Goal: Task Accomplishment & Management: Use online tool/utility

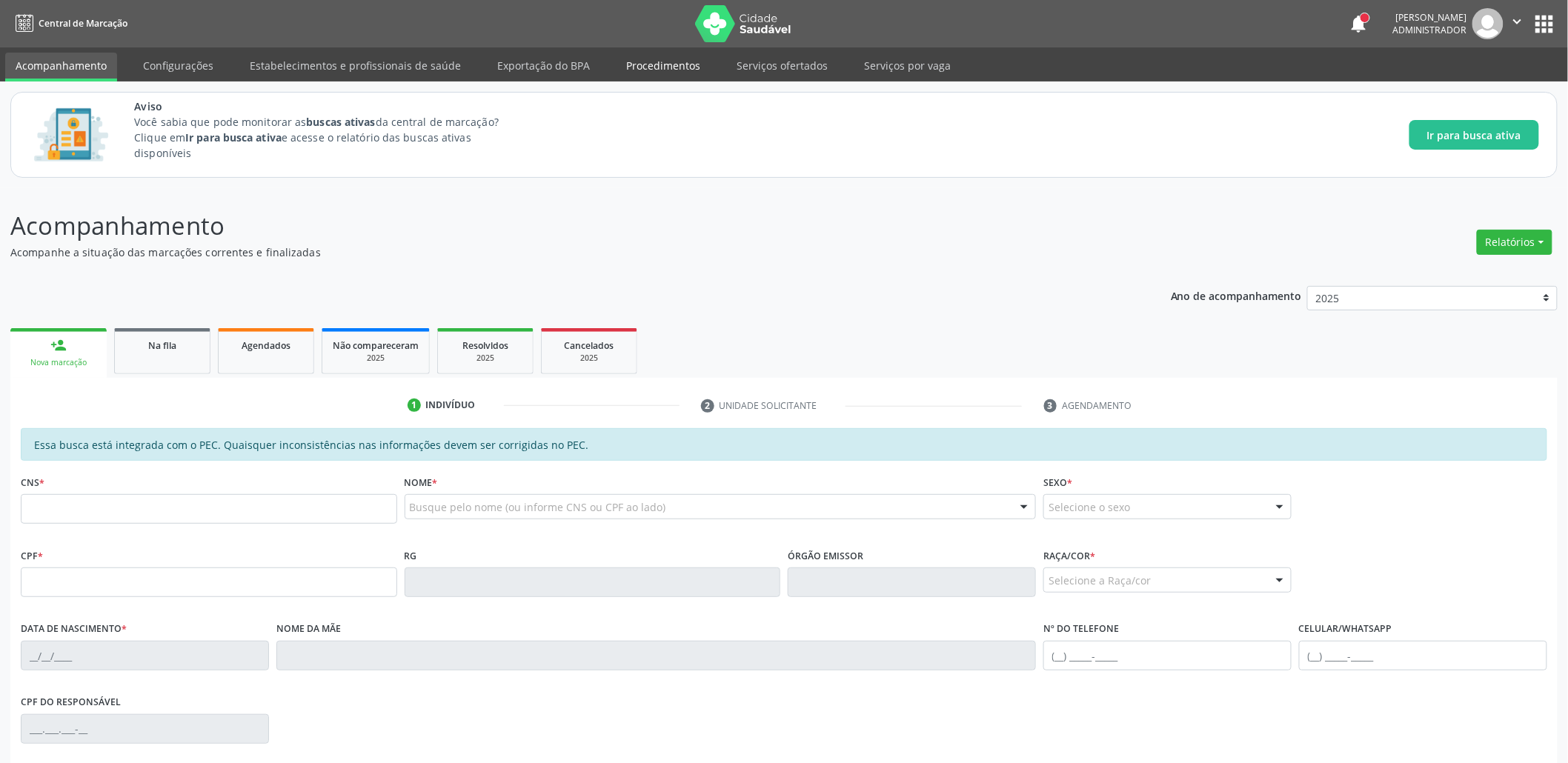
click at [657, 60] on link "Procedimentos" at bounding box center [663, 65] width 95 height 26
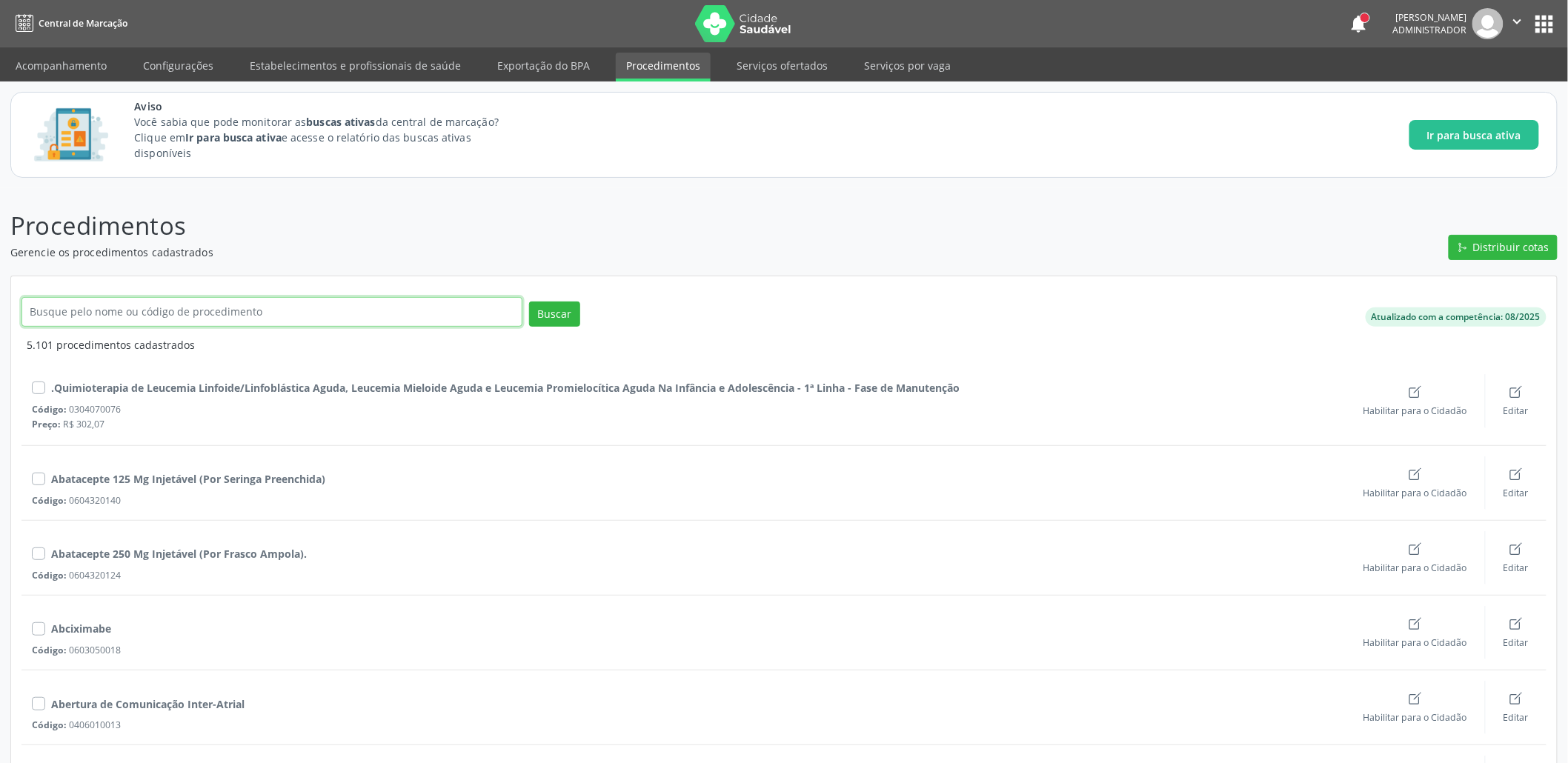
click at [217, 308] on input "text" at bounding box center [272, 311] width 501 height 29
paste input "Hepatologista"
type input "Hepatologista"
click button "Buscar" at bounding box center [555, 314] width 51 height 26
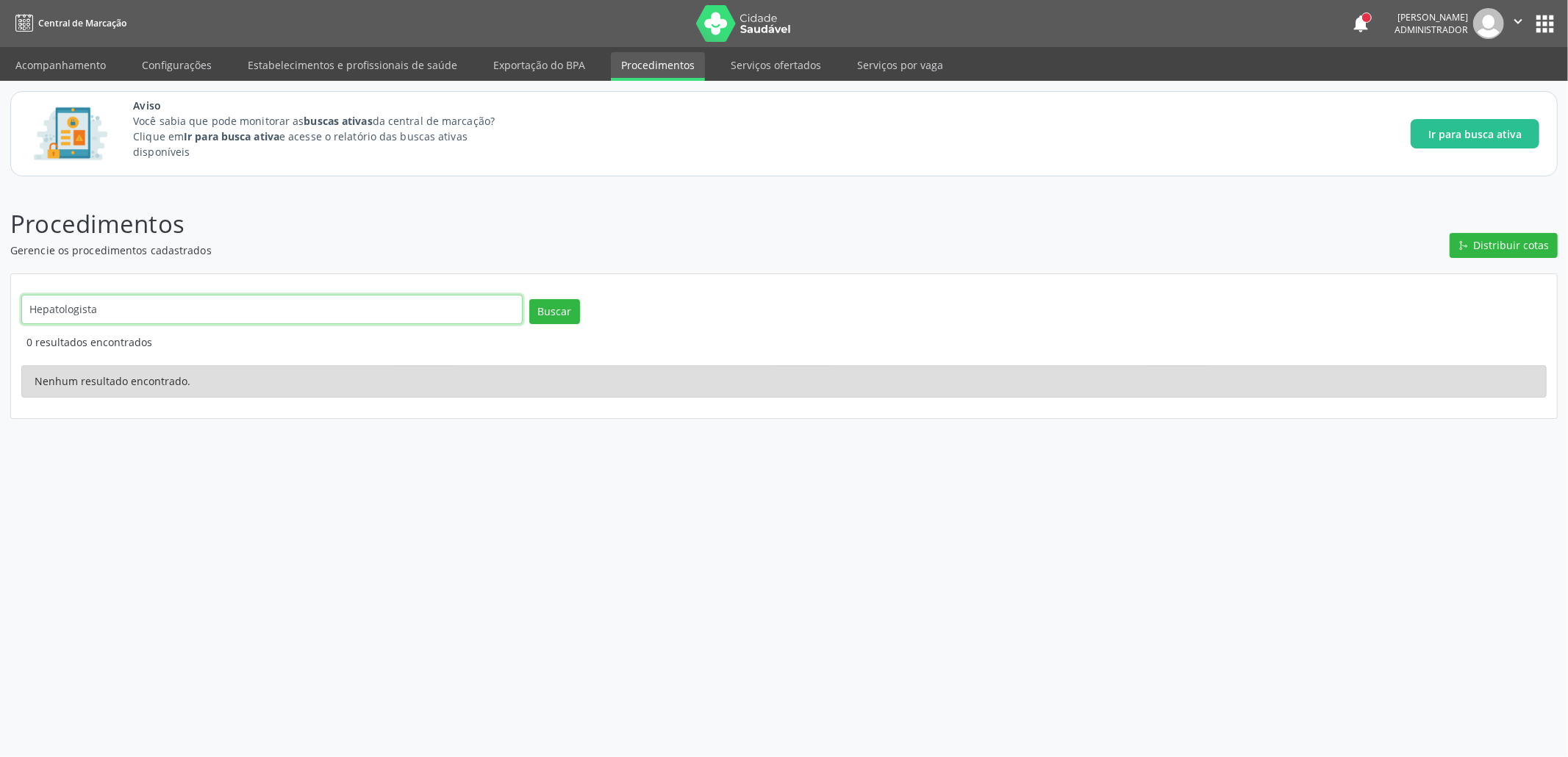
drag, startPoint x: 147, startPoint y: 310, endPoint x: 0, endPoint y: 309, distance: 147.0
click at [0, 310] on div "Procedimentos Gerencie os procedimentos cadastrados Distribuir cotas Hepatologi…" at bounding box center [784, 472] width 1568 height 571
type input "Médico"
click button "Buscar" at bounding box center [555, 312] width 51 height 25
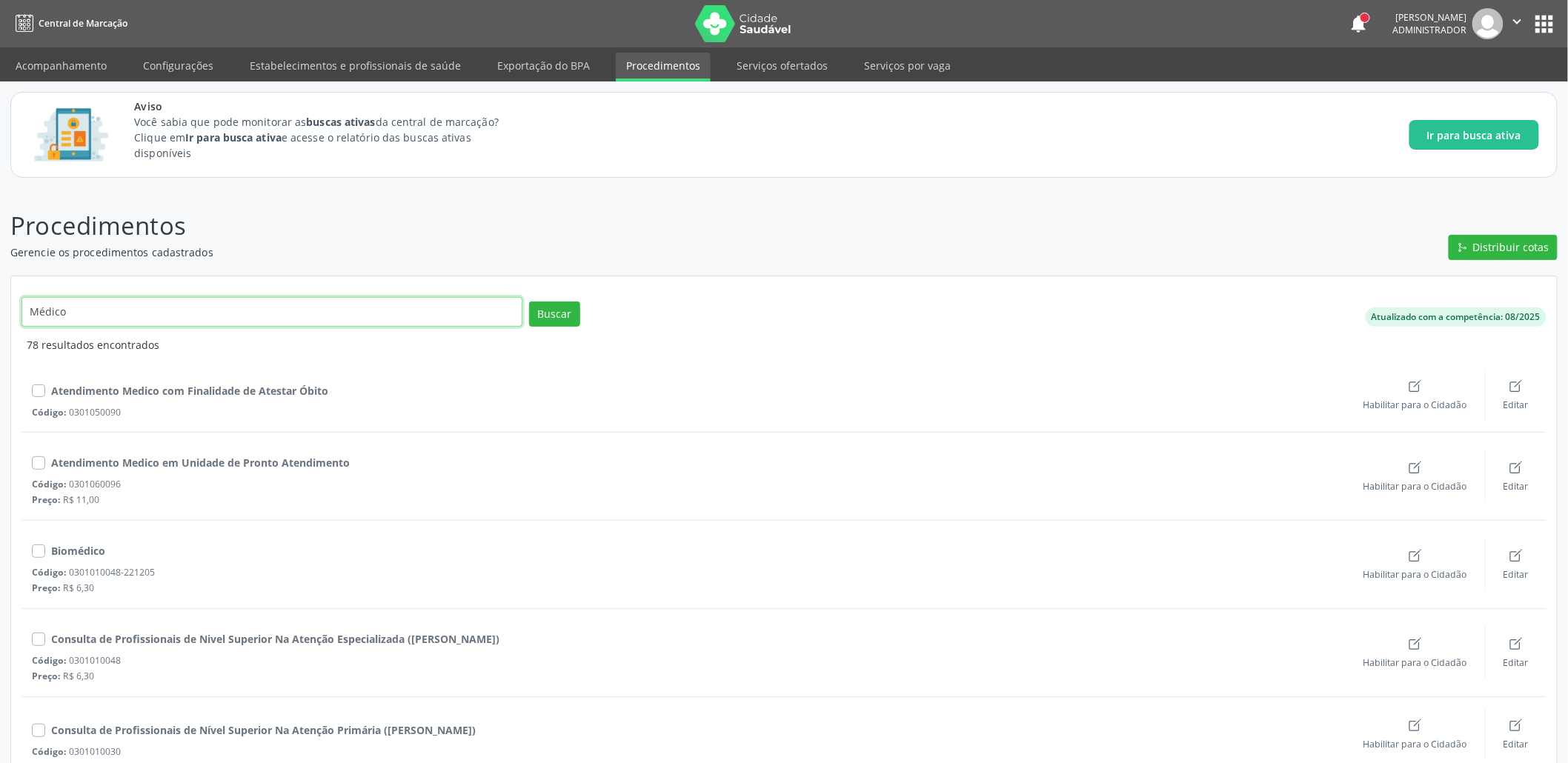
click at [185, 317] on input "Médico" at bounding box center [272, 311] width 501 height 29
type input "Médico hepa"
click button "Buscar" at bounding box center [555, 314] width 51 height 26
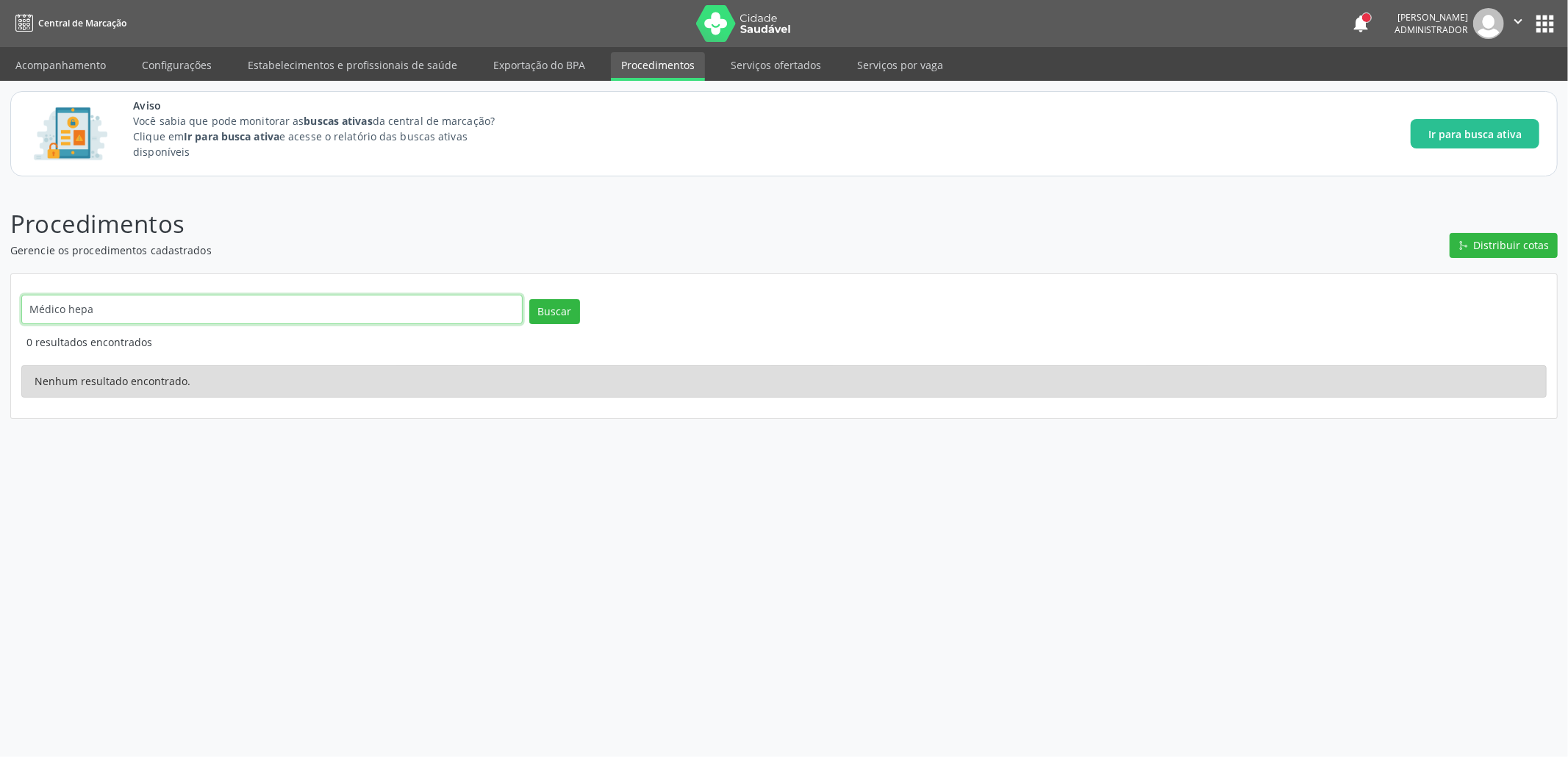
drag, startPoint x: 152, startPoint y: 310, endPoint x: 1, endPoint y: 255, distance: 160.7
click at [0, 266] on div "Procedimentos Gerencie os procedimentos cadastrados Distribuir cotas Médico hep…" at bounding box center [784, 472] width 1568 height 571
click button "Buscar" at bounding box center [555, 312] width 51 height 25
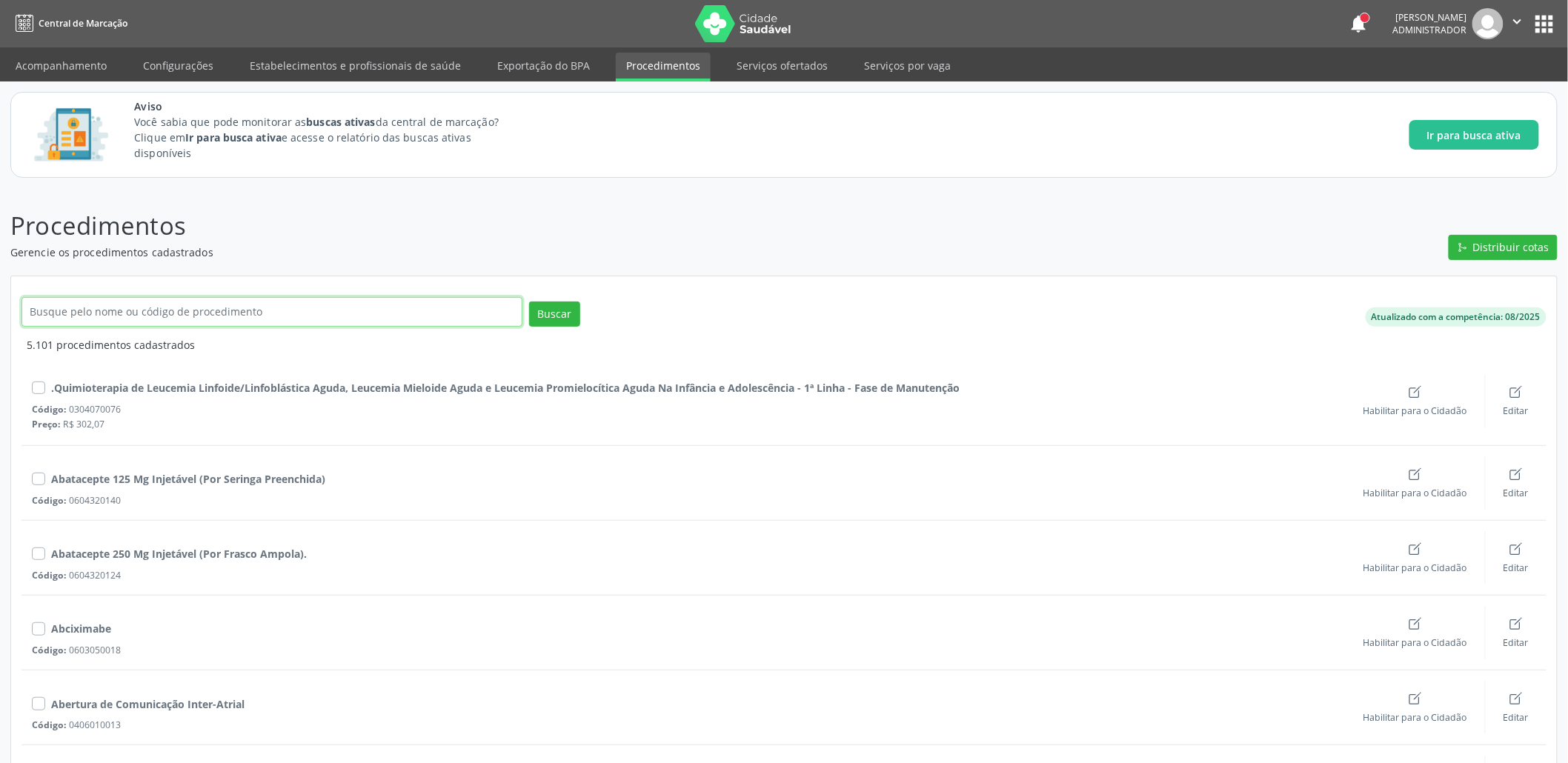
click at [226, 302] on input "text" at bounding box center [272, 311] width 501 height 29
click at [172, 306] on input "text" at bounding box center [272, 311] width 501 height 29
paste input "Hepatologista"
type input "Hepatologista"
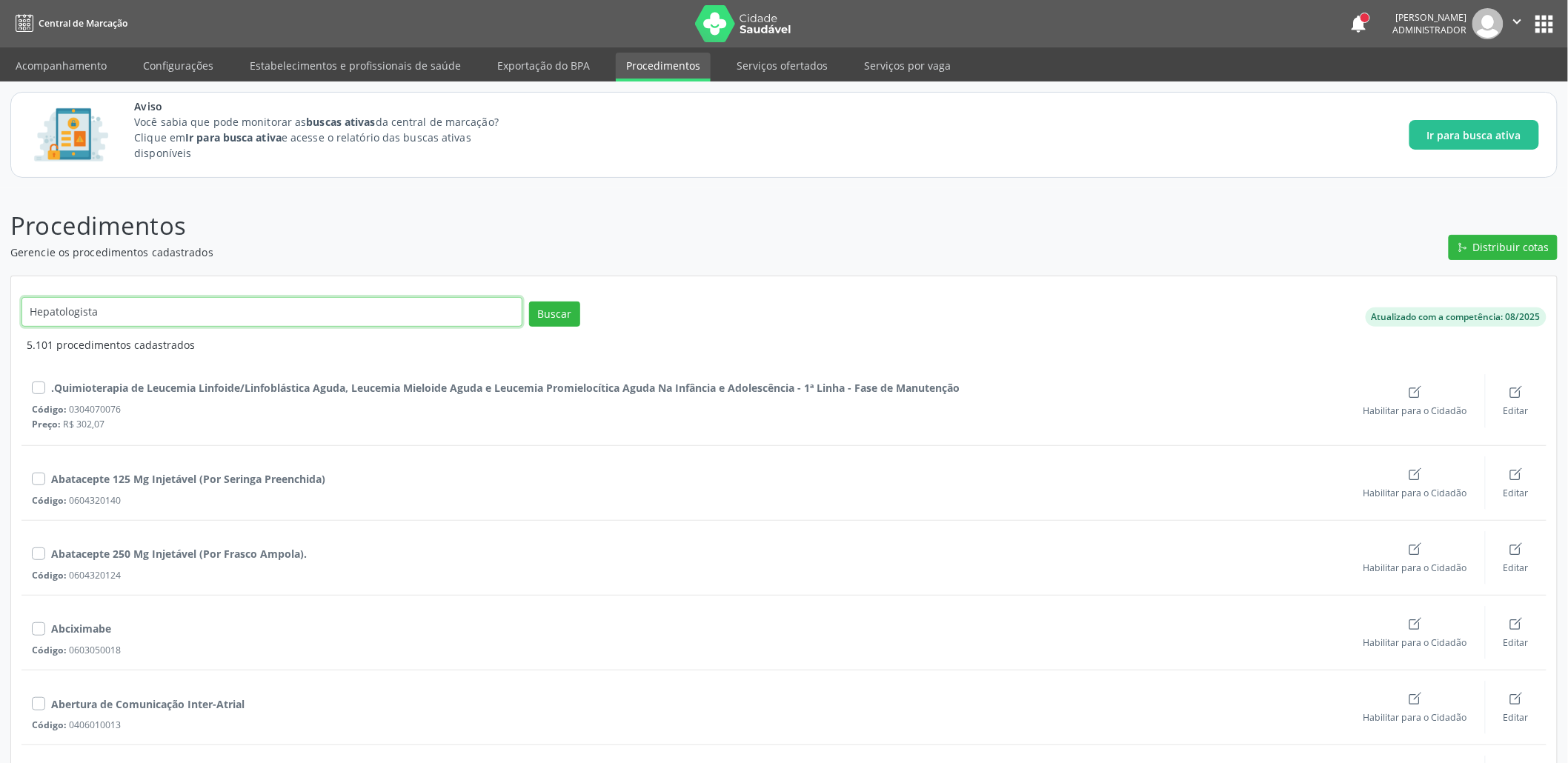
click button "Buscar" at bounding box center [555, 314] width 51 height 26
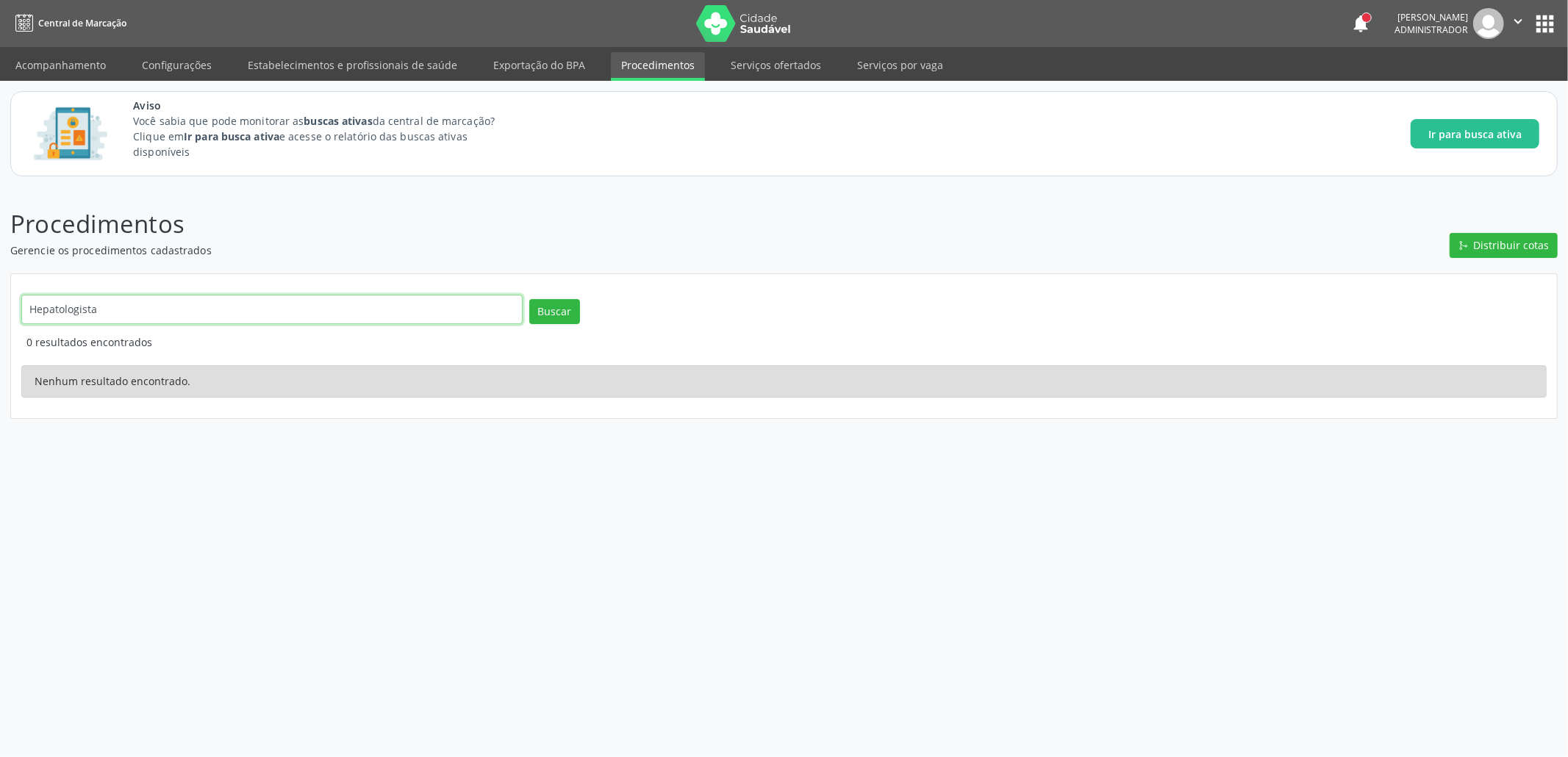
drag, startPoint x: 124, startPoint y: 304, endPoint x: 1, endPoint y: 251, distance: 133.9
click at [0, 277] on div "Procedimentos Gerencie os procedimentos cadastrados Distribuir cotas Hepatologi…" at bounding box center [784, 472] width 1568 height 571
paste input "Hepatologista"
type input "Hepatologista"
click button "Buscar" at bounding box center [555, 312] width 51 height 25
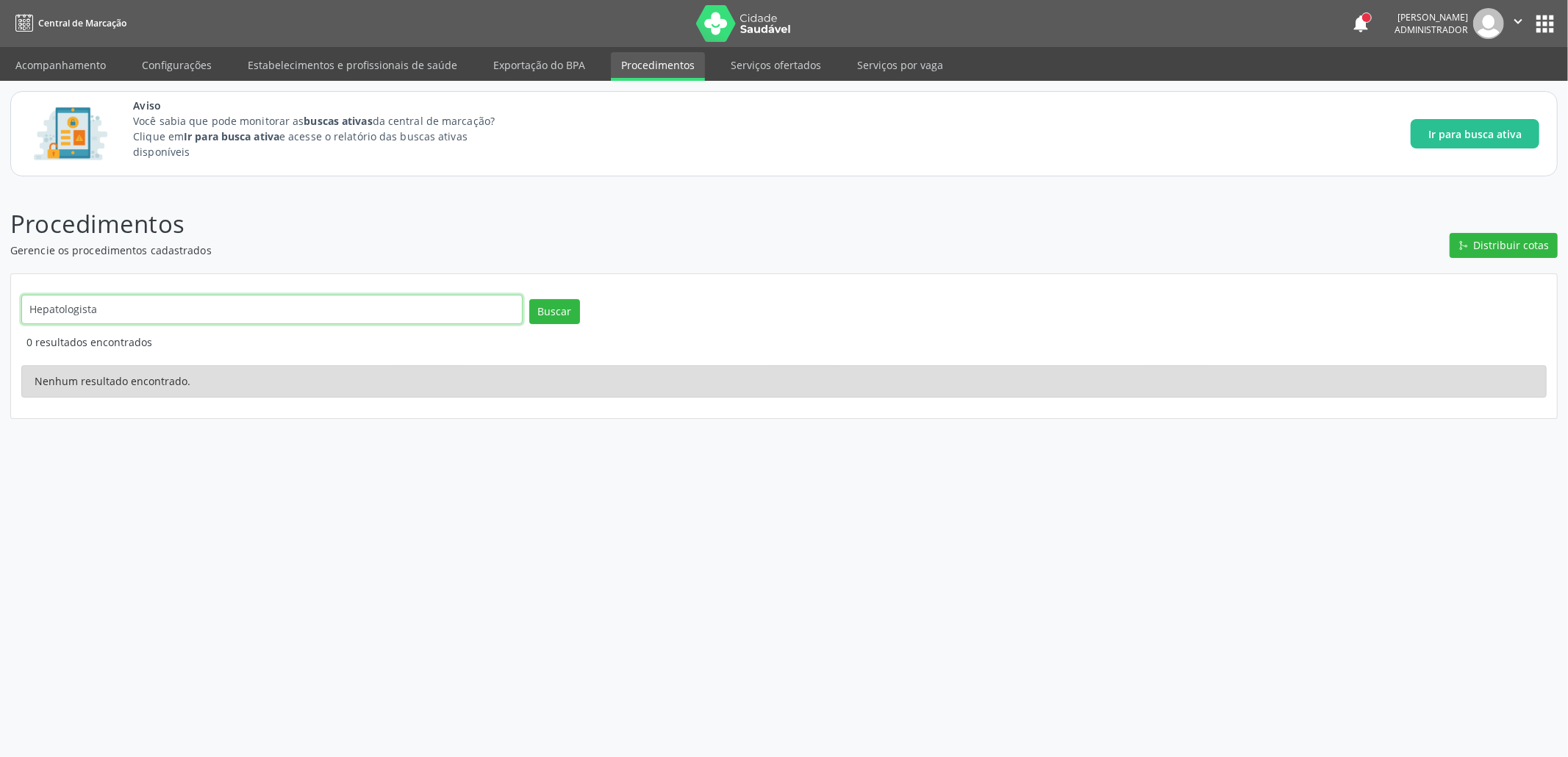
drag, startPoint x: 98, startPoint y: 302, endPoint x: 41, endPoint y: 277, distance: 62.2
click at [41, 277] on div "Hepatologista Buscar 0 resultados encontrados Nenhum resultado encontrado." at bounding box center [784, 346] width 1546 height 144
type input "Médico"
click button "Buscar" at bounding box center [555, 312] width 51 height 25
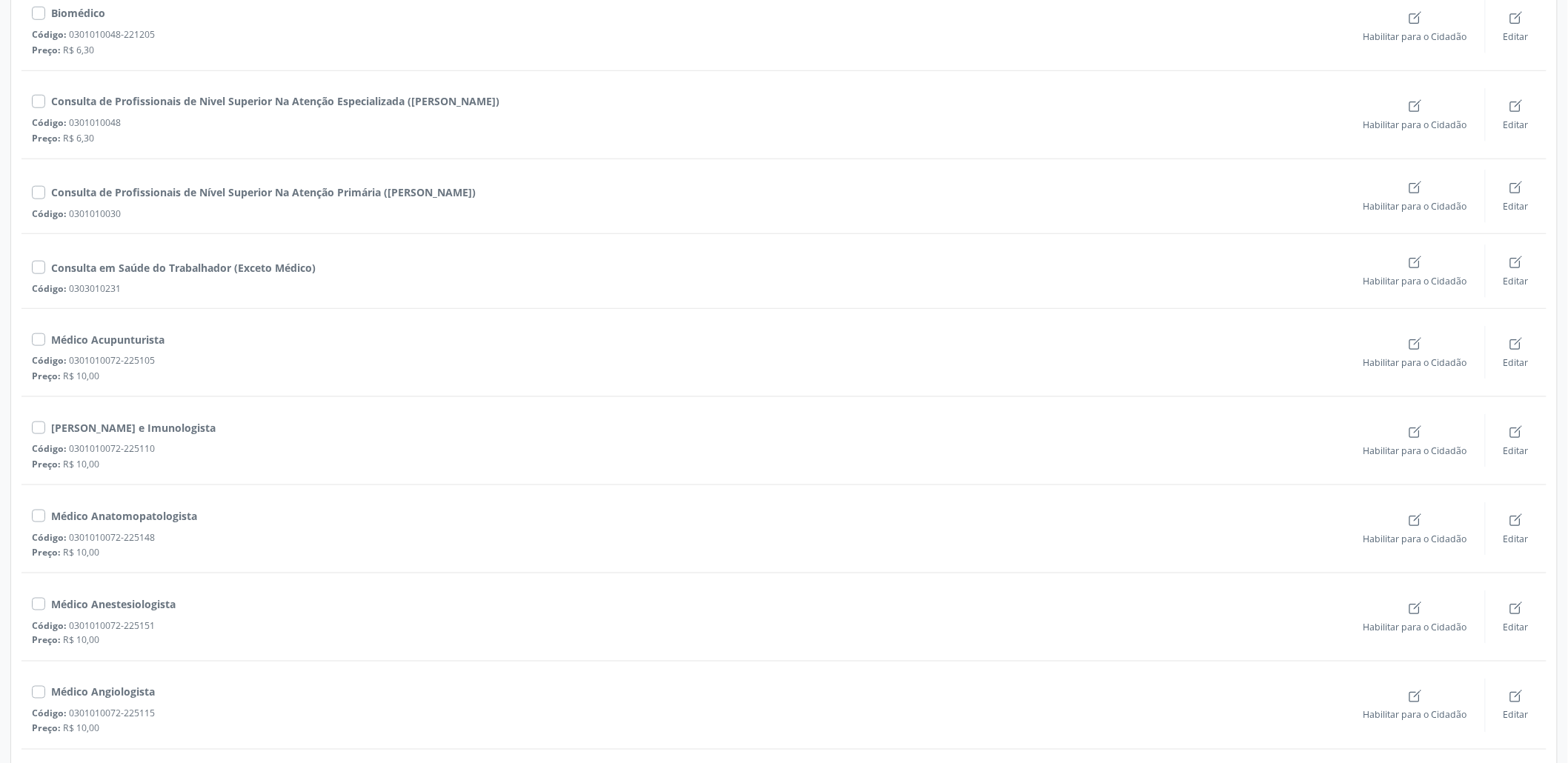
scroll to position [593, 0]
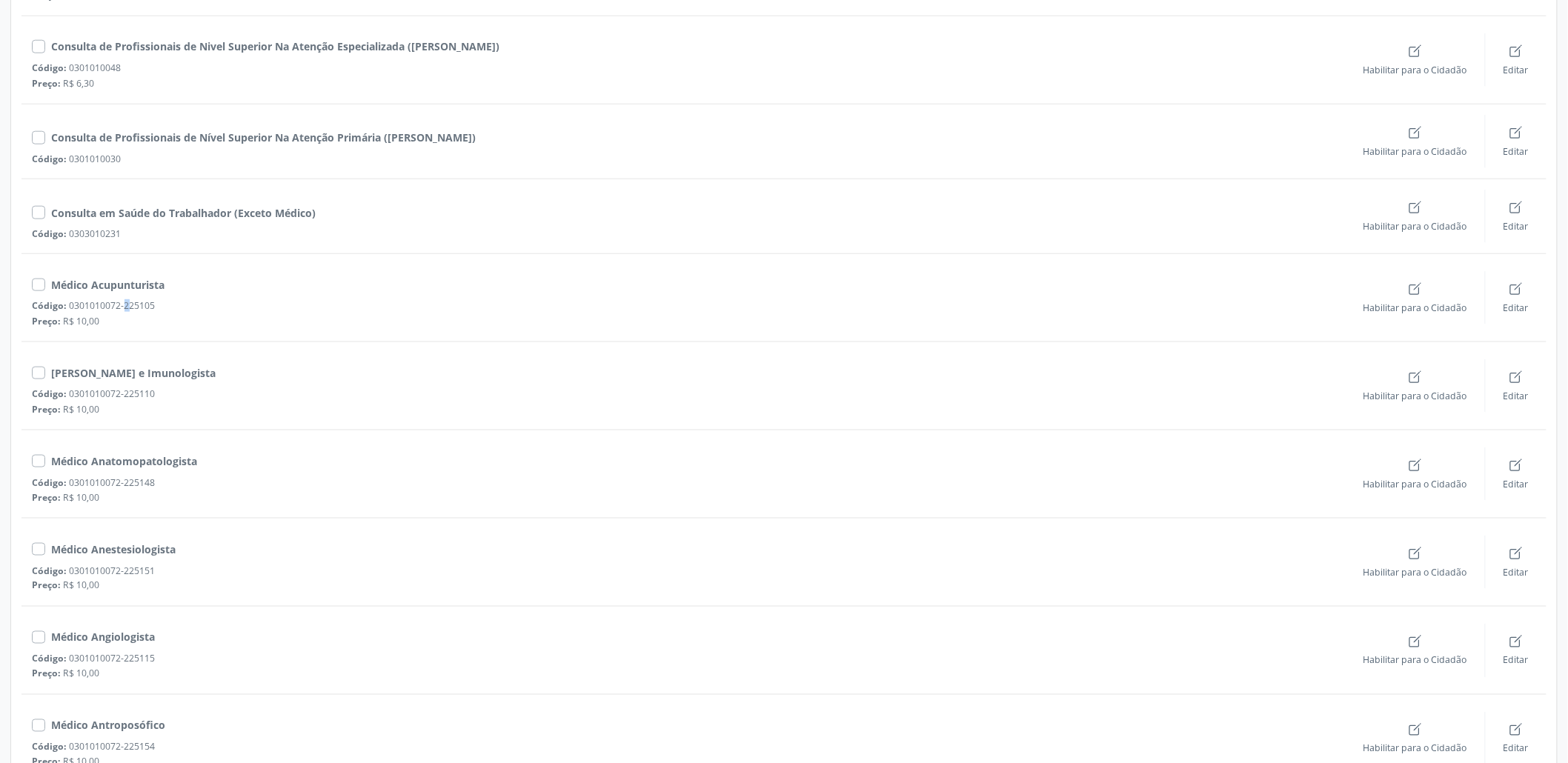
click at [82, 308] on div "Código: 0301010072-225105" at bounding box center [689, 305] width 1313 height 12
drag, startPoint x: 70, startPoint y: 306, endPoint x: 139, endPoint y: 309, distance: 69.1
click at [123, 306] on div "Código: 0301010072-225105" at bounding box center [689, 305] width 1313 height 12
copy div "0301010072"
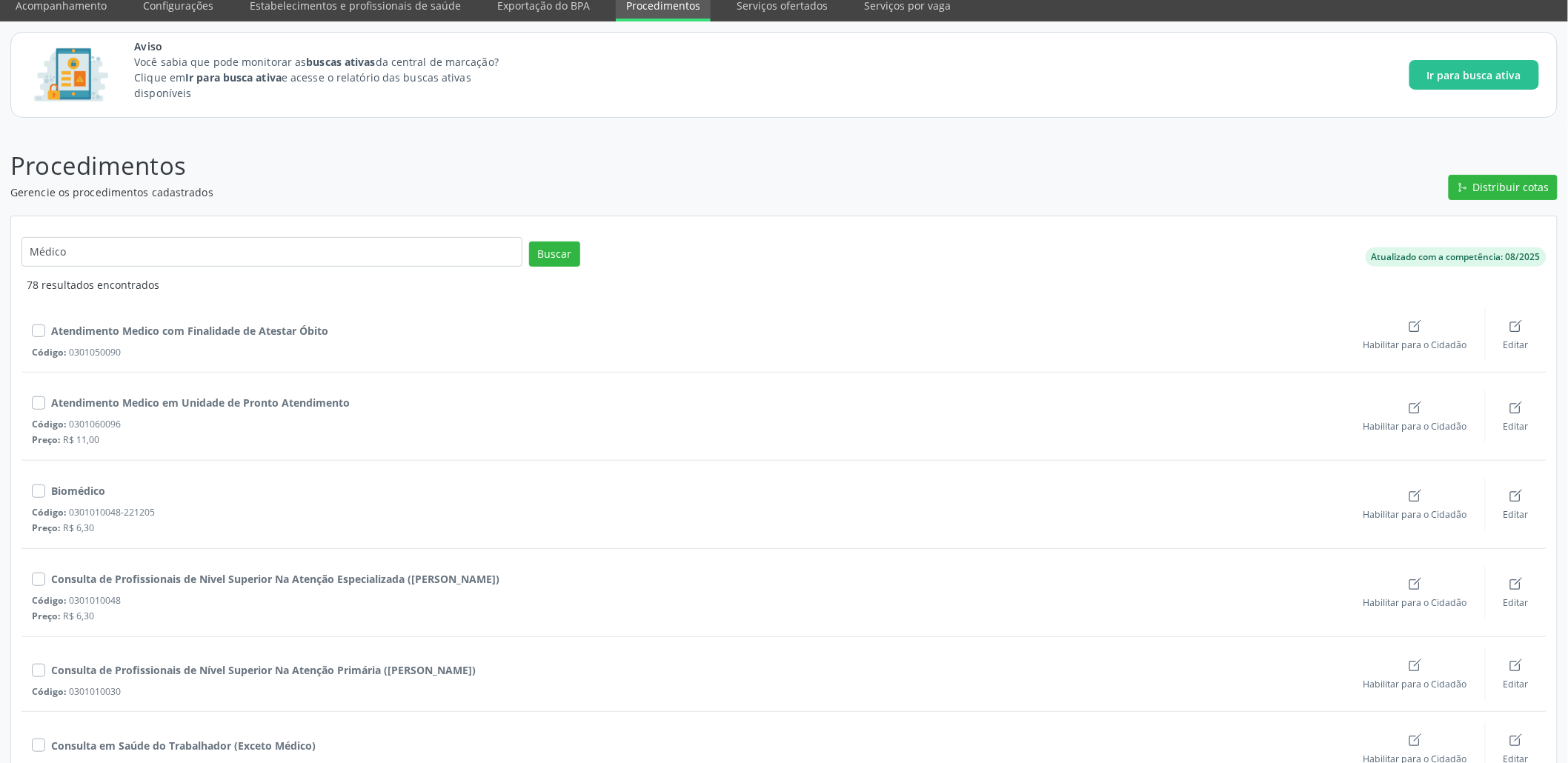
scroll to position [0, 0]
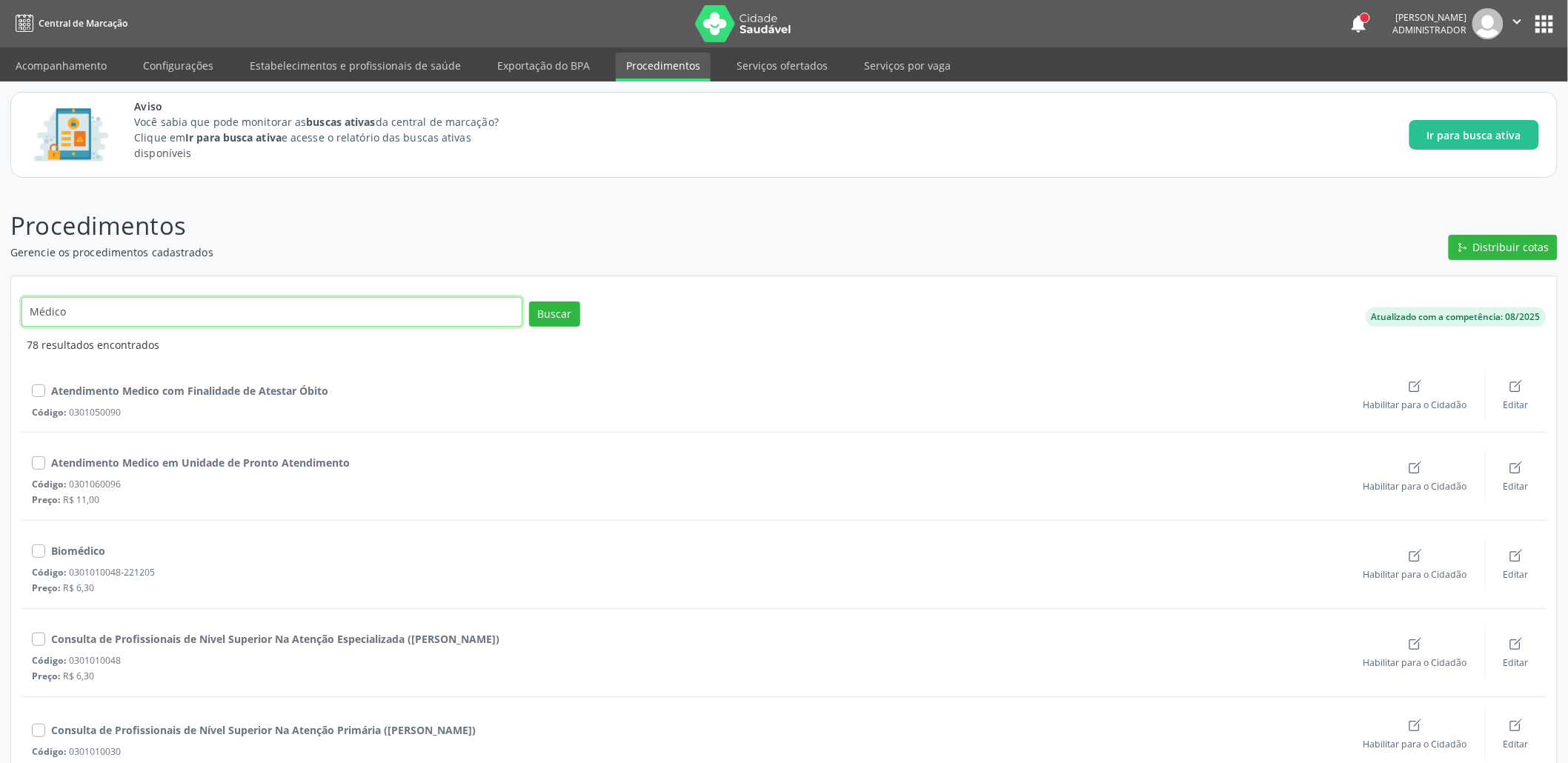
drag, startPoint x: 147, startPoint y: 311, endPoint x: 3, endPoint y: 328, distance: 145.0
type input "M"
paste input "0301010072"
type input "0301010072"
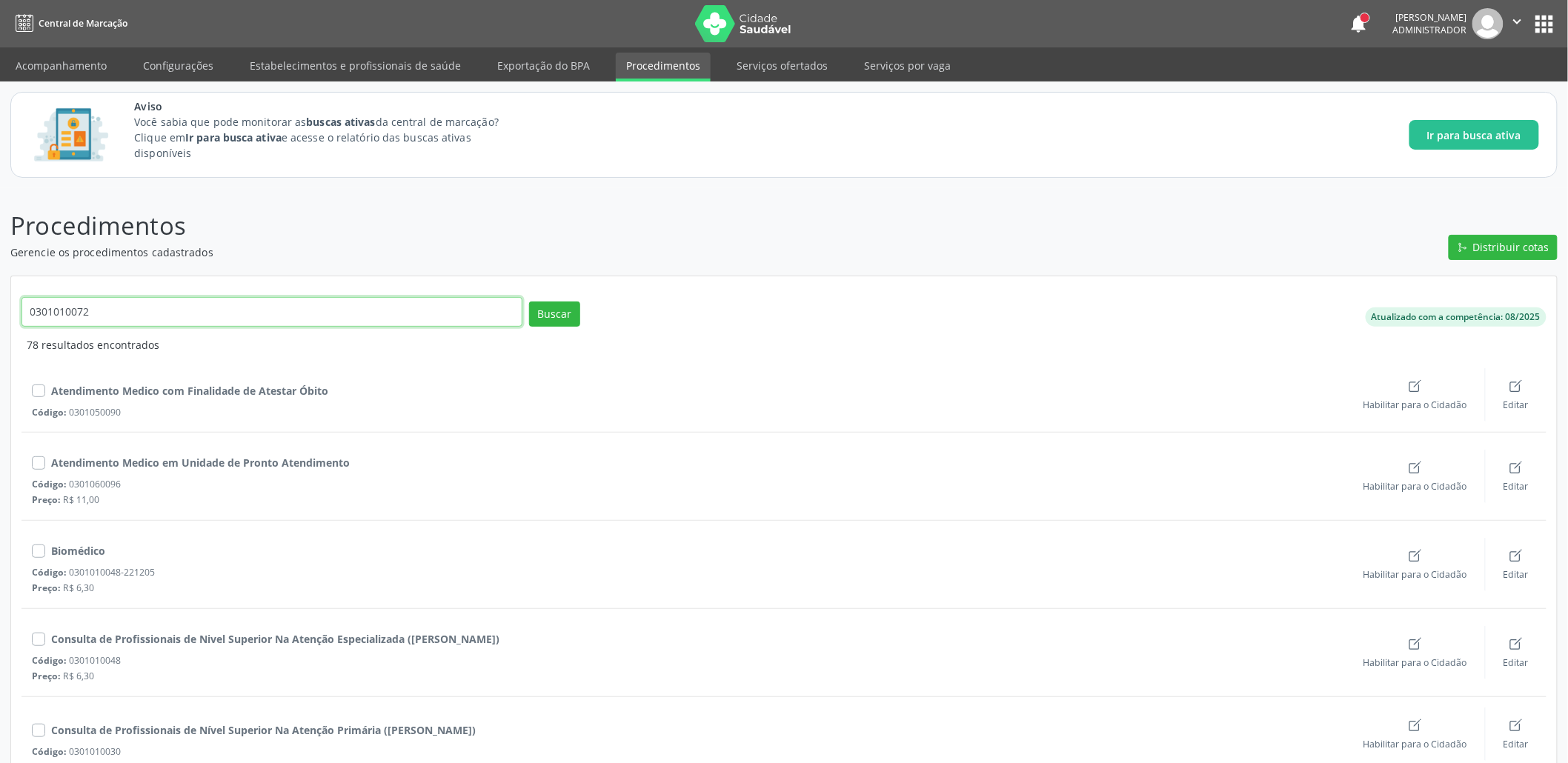
click button "Buscar" at bounding box center [555, 314] width 51 height 26
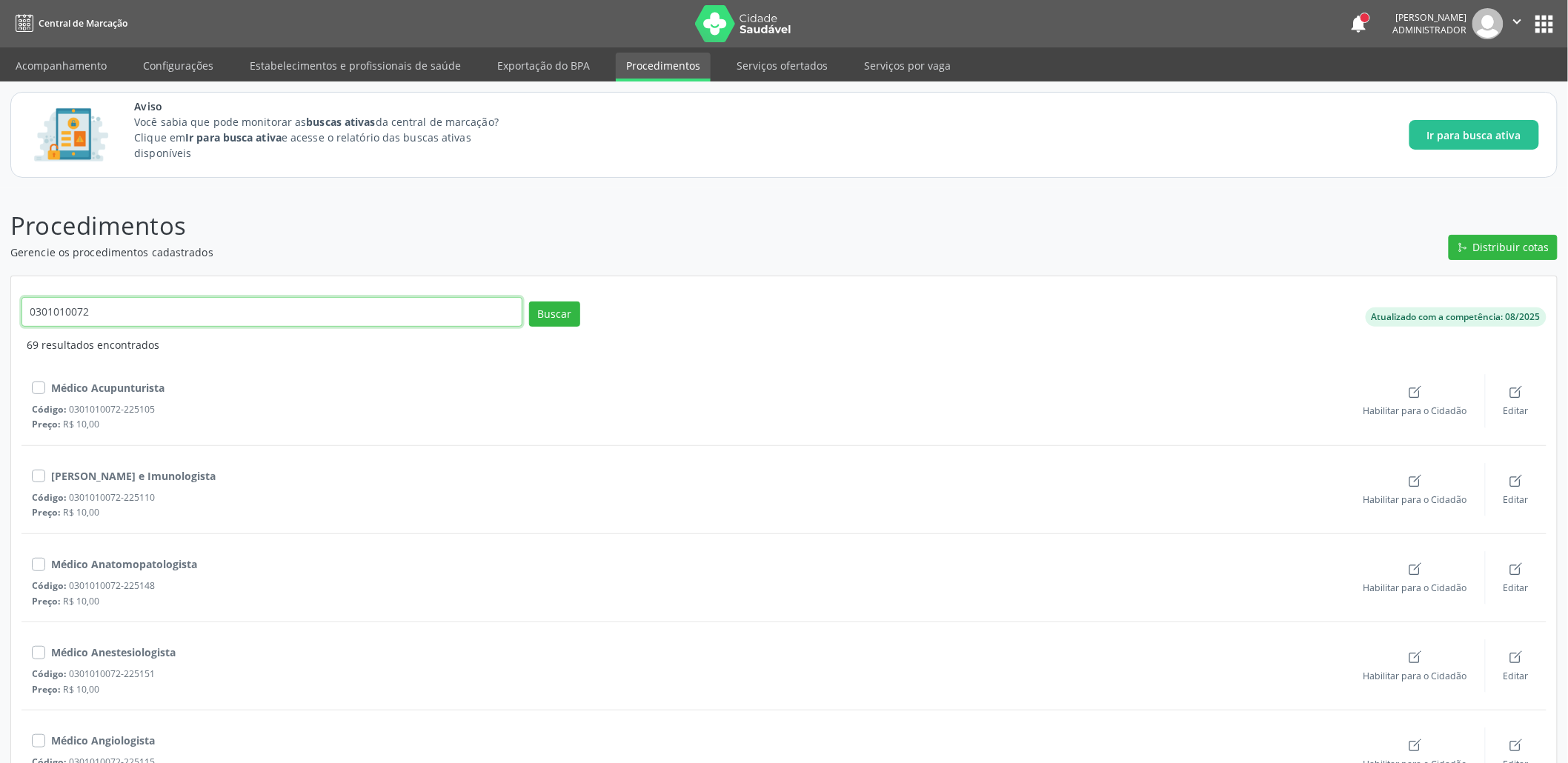
drag, startPoint x: 132, startPoint y: 325, endPoint x: 5, endPoint y: 304, distance: 128.7
paste input "Hepatite"
type input "Hepatite"
click button "Buscar" at bounding box center [555, 314] width 51 height 26
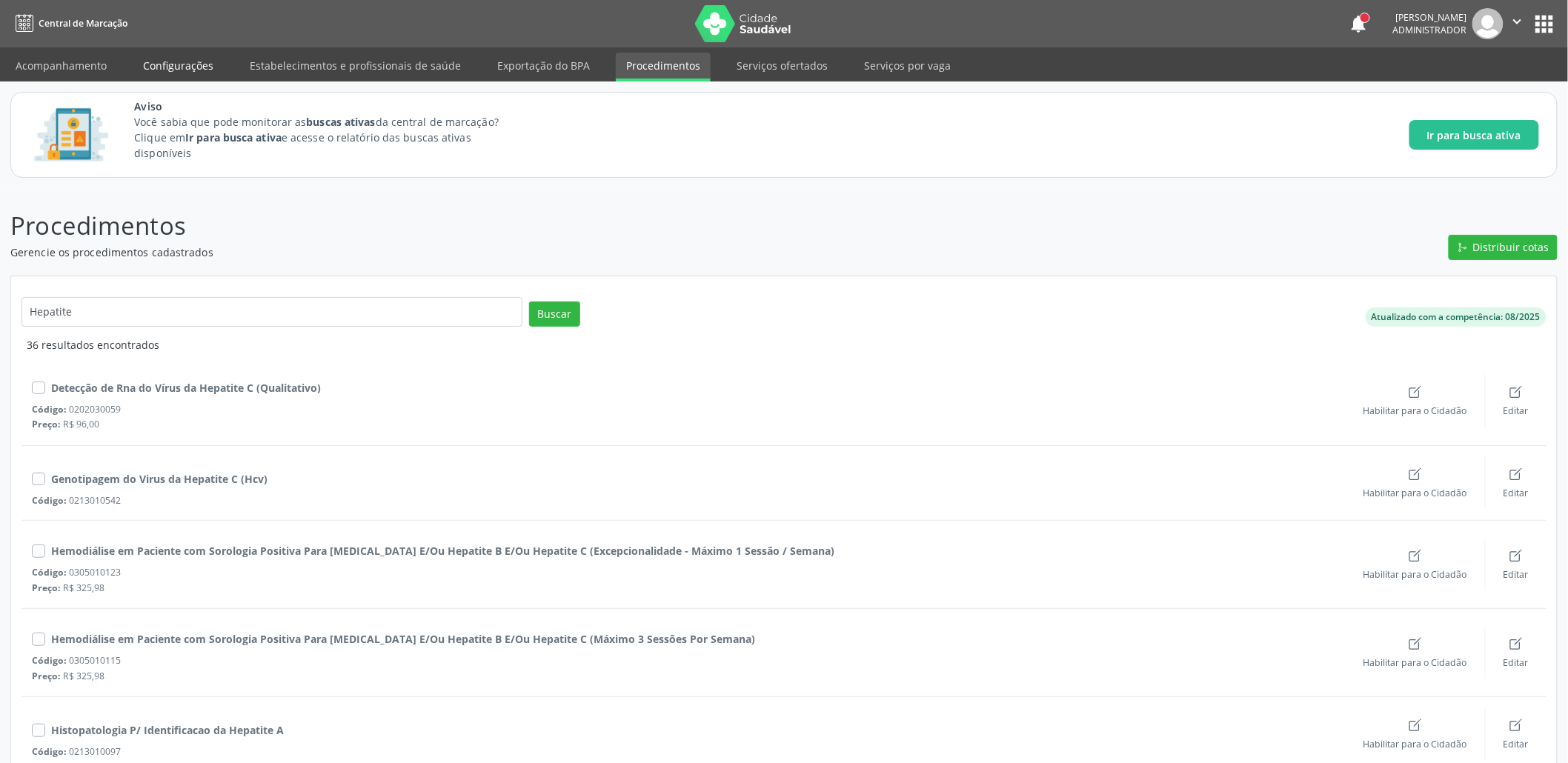
click at [152, 66] on link "Configurações" at bounding box center [178, 65] width 91 height 26
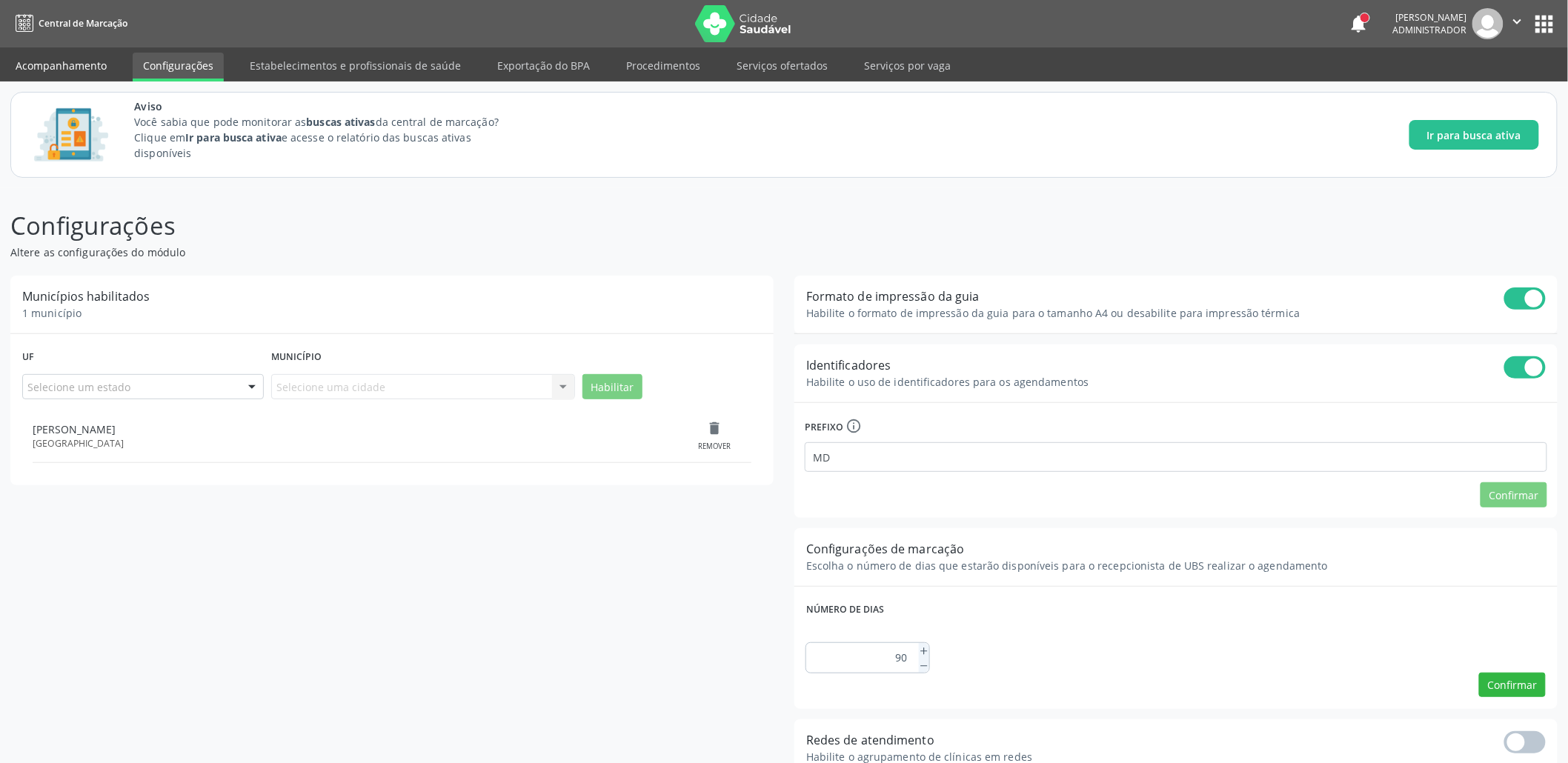
click at [64, 70] on link "Acompanhamento" at bounding box center [61, 65] width 112 height 26
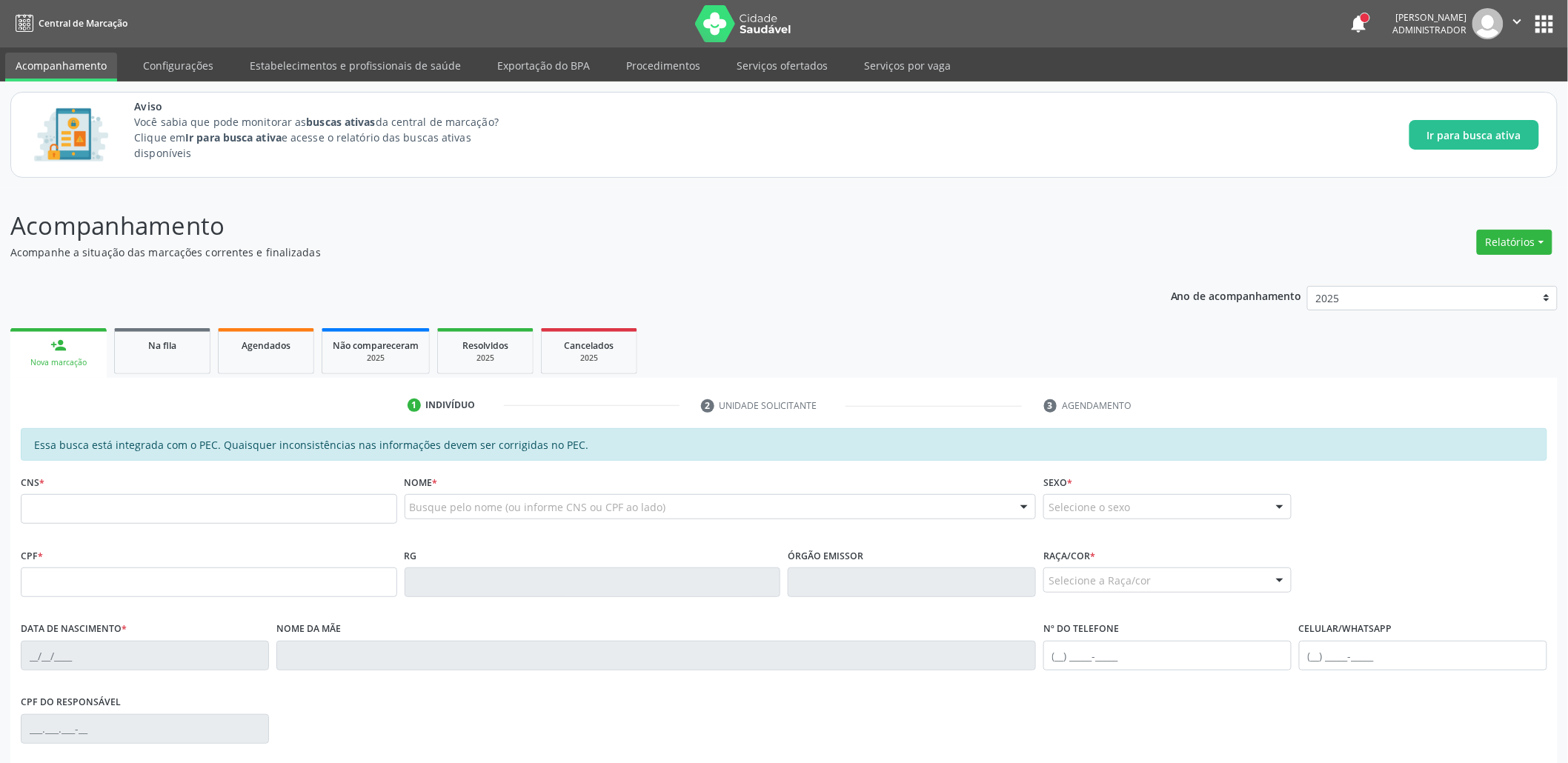
drag, startPoint x: 537, startPoint y: 52, endPoint x: 594, endPoint y: 59, distance: 57.4
click at [537, 53] on link "Exportação do BPA" at bounding box center [543, 65] width 114 height 26
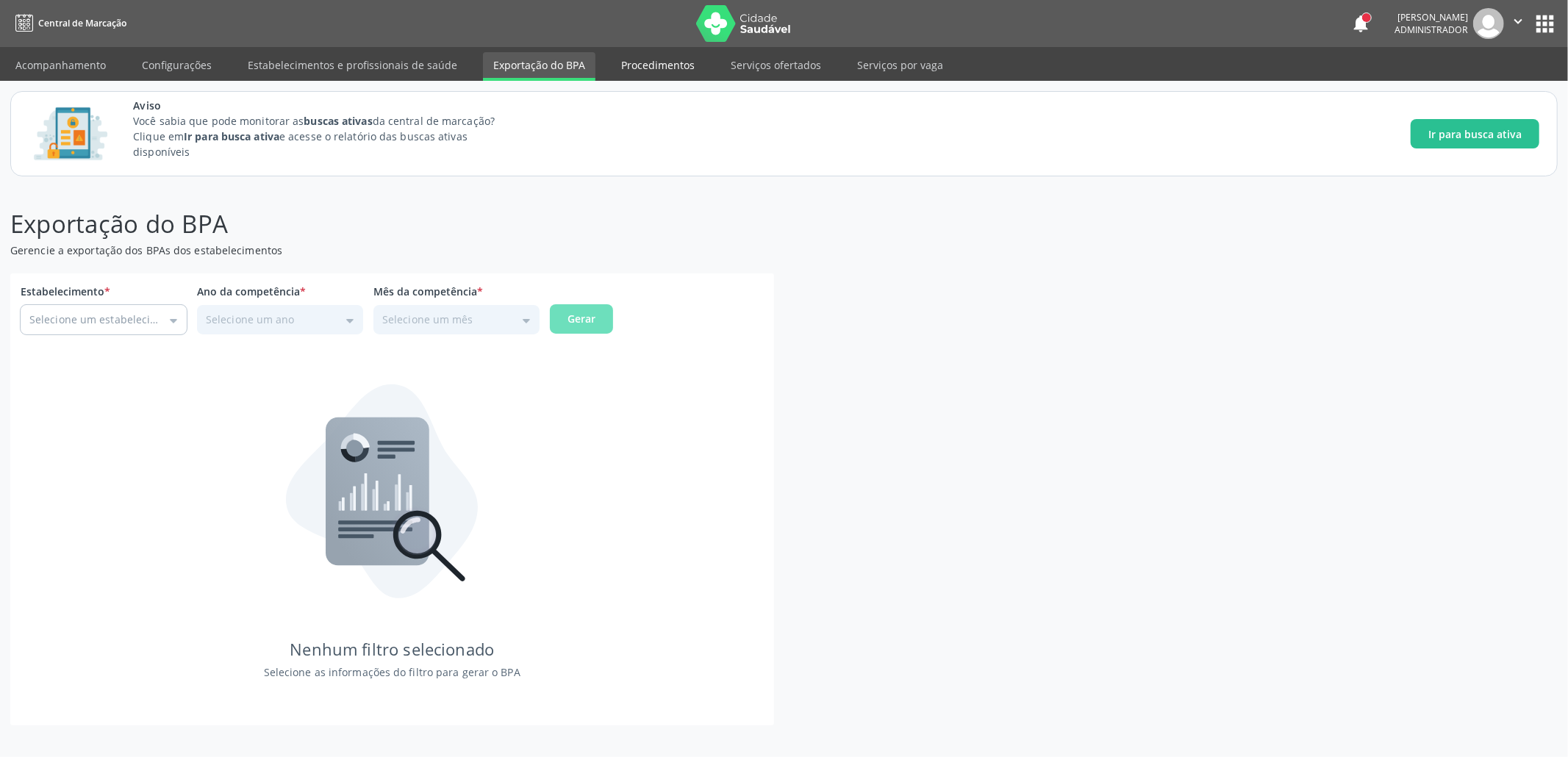
drag, startPoint x: 642, startPoint y: 60, endPoint x: 677, endPoint y: 64, distance: 35.2
click at [677, 64] on link "Procedimentos" at bounding box center [658, 65] width 94 height 25
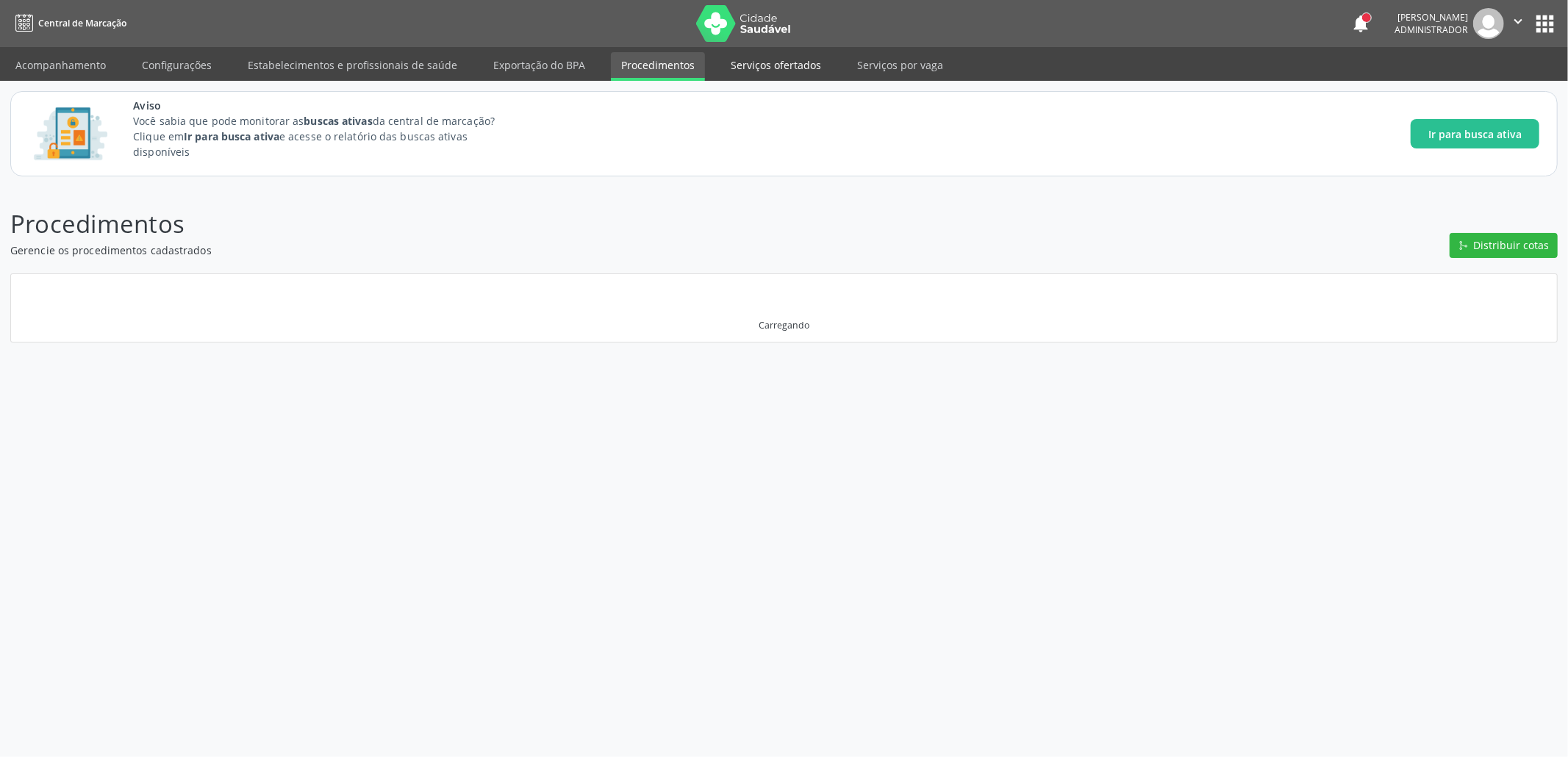
click at [755, 69] on link "Serviços ofertados" at bounding box center [776, 65] width 111 height 25
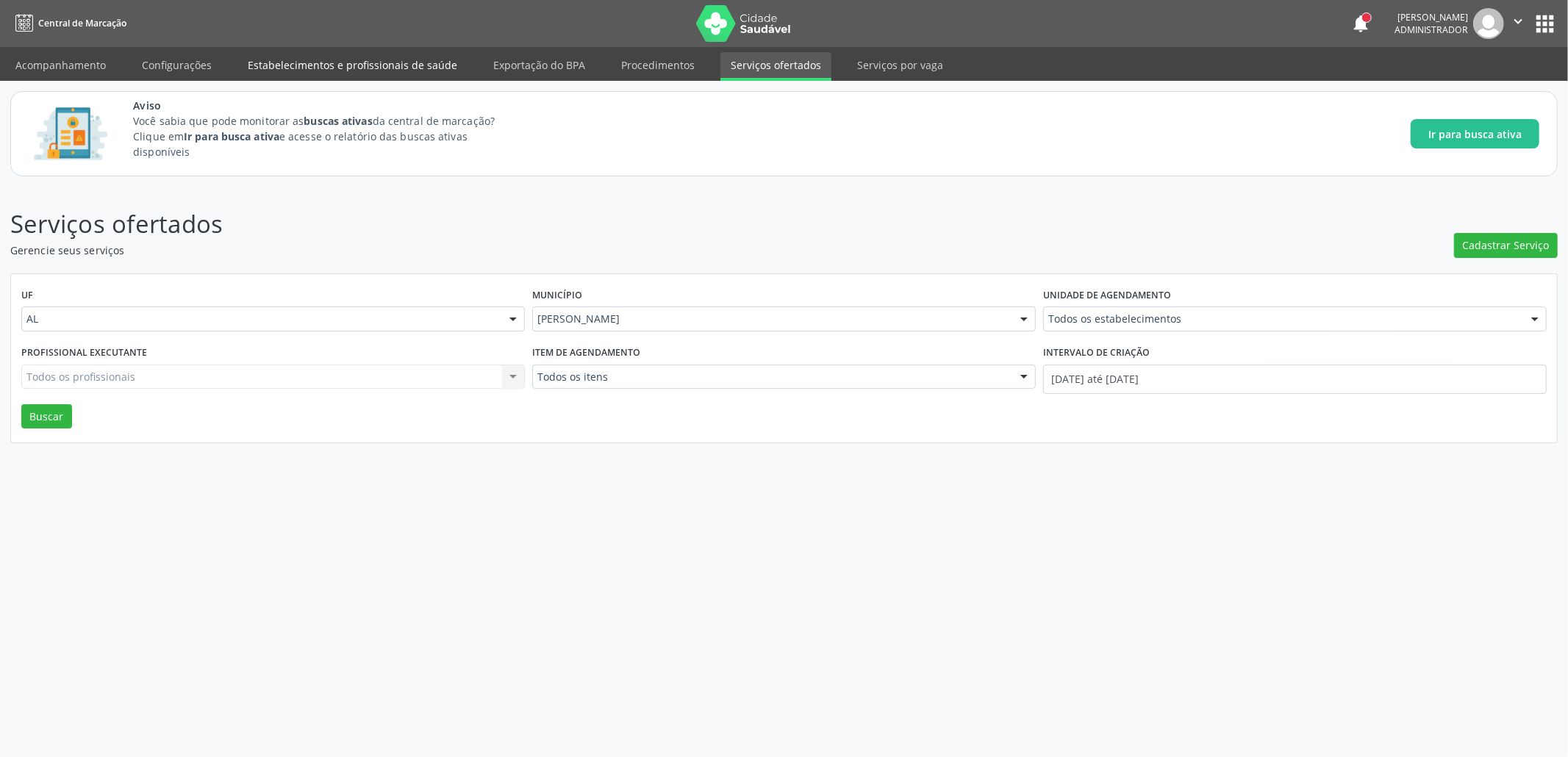
click at [350, 60] on link "Estabelecimentos e profissionais de saúde" at bounding box center [352, 65] width 230 height 25
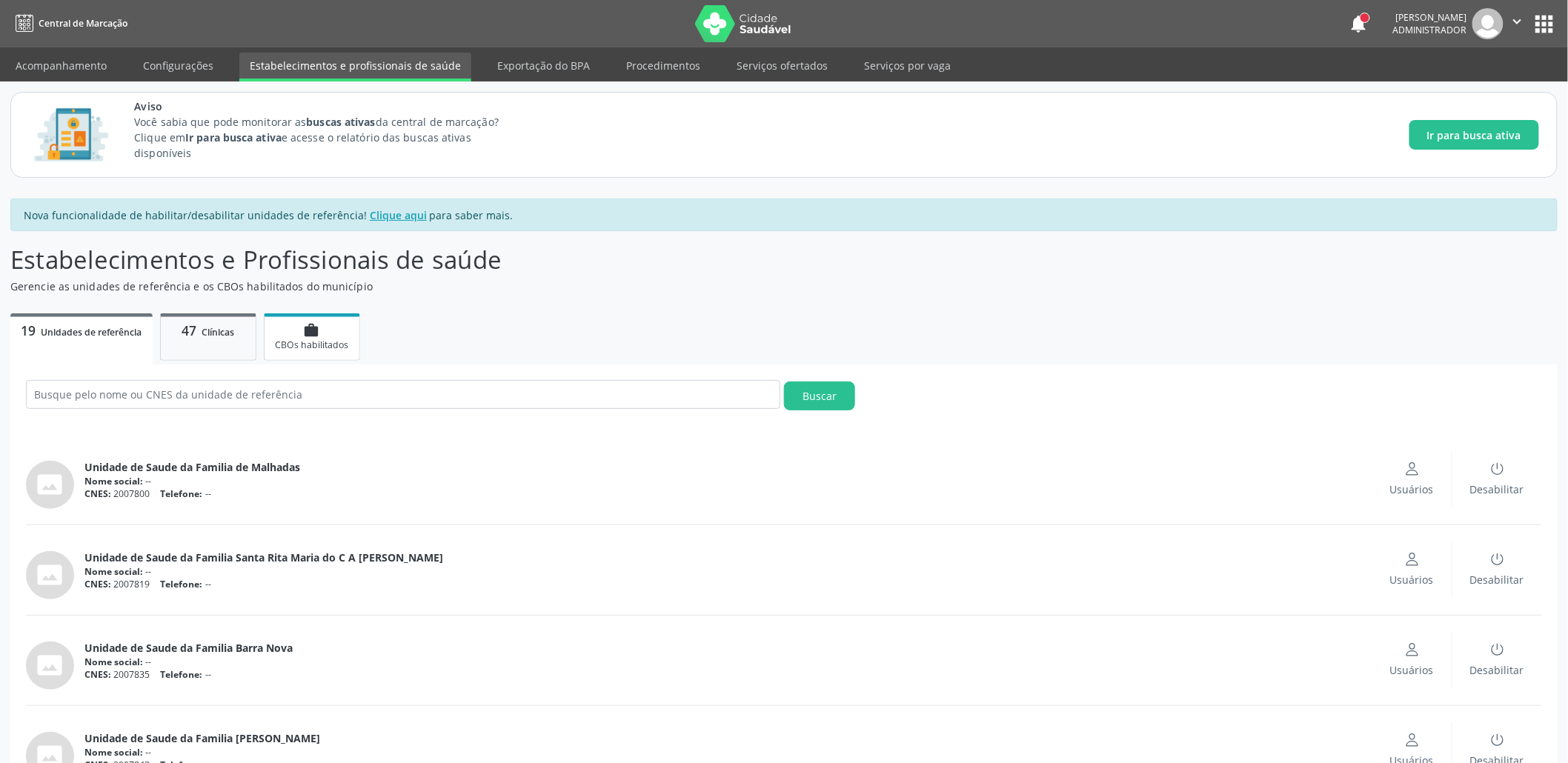
click at [295, 333] on div "work CBOs habilitados" at bounding box center [311, 337] width 74 height 29
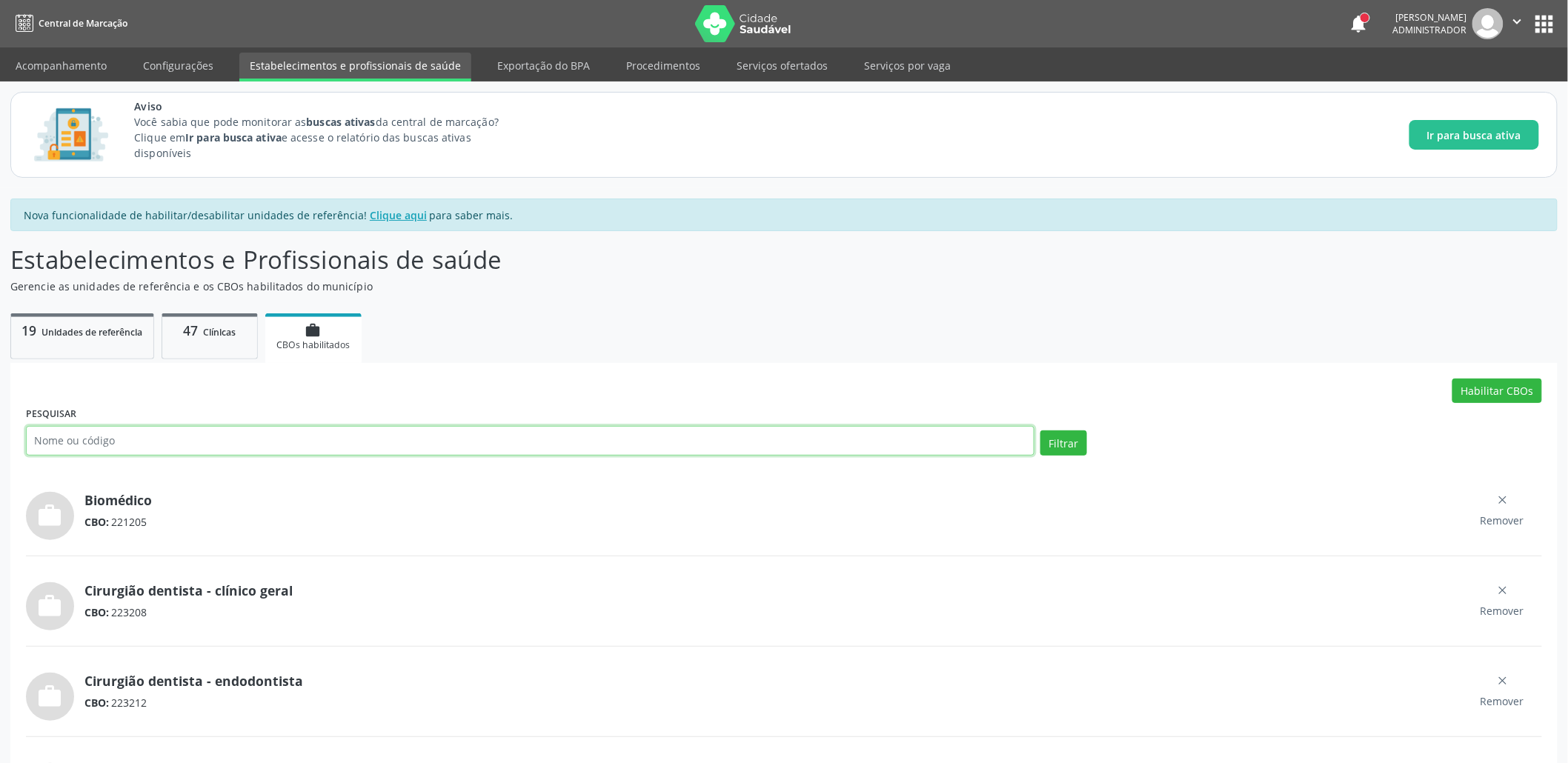
click at [278, 430] on input "text" at bounding box center [530, 440] width 1009 height 29
paste input "2231F9"
click at [1040, 431] on button "Filtrar" at bounding box center [1063, 443] width 46 height 26
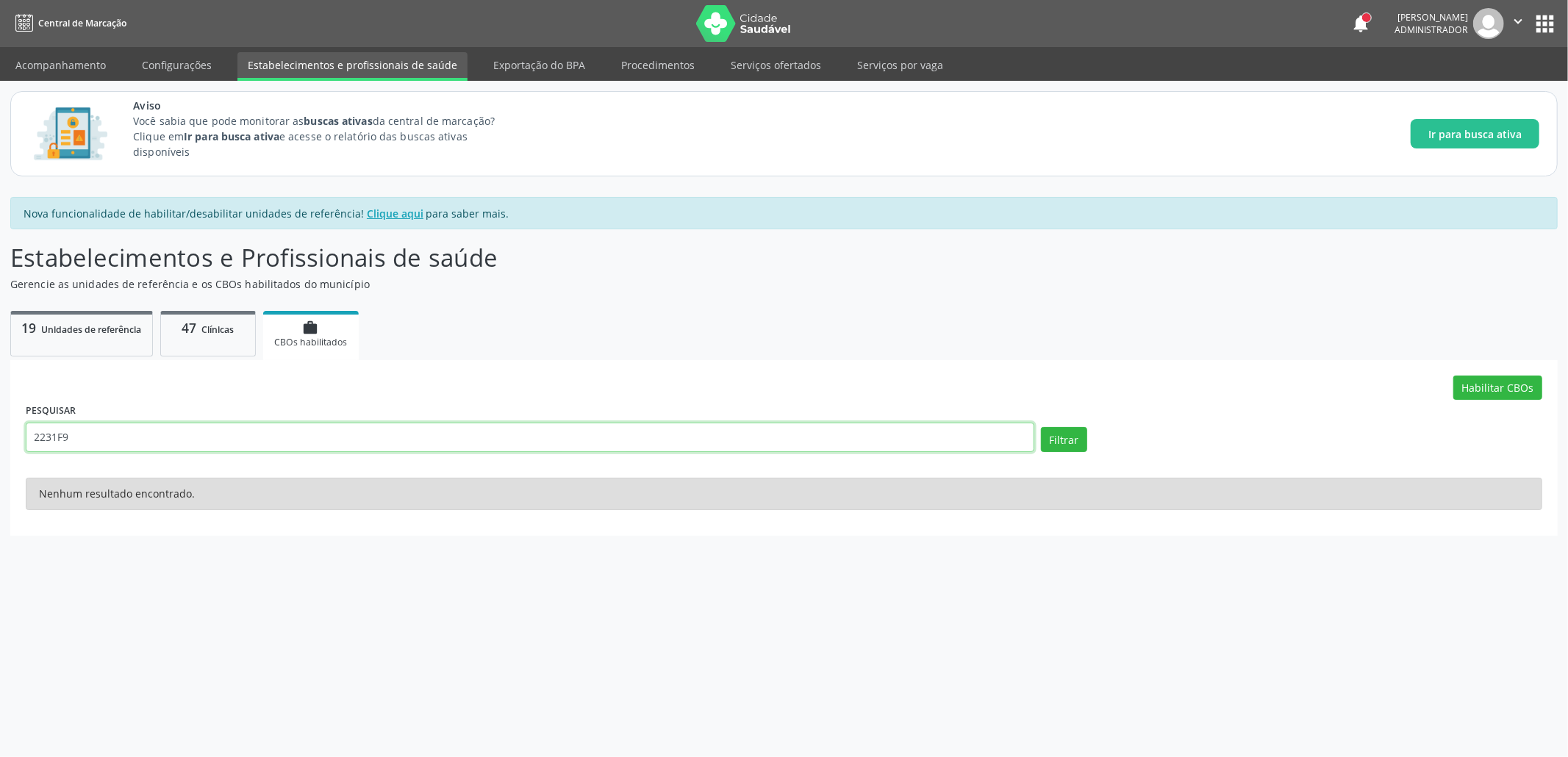
drag, startPoint x: 139, startPoint y: 439, endPoint x: 74, endPoint y: 387, distance: 83.2
click at [38, 432] on input "2231F9" at bounding box center [530, 437] width 1008 height 29
type input "2"
click at [232, 317] on link "47 Clínicas" at bounding box center [208, 333] width 96 height 46
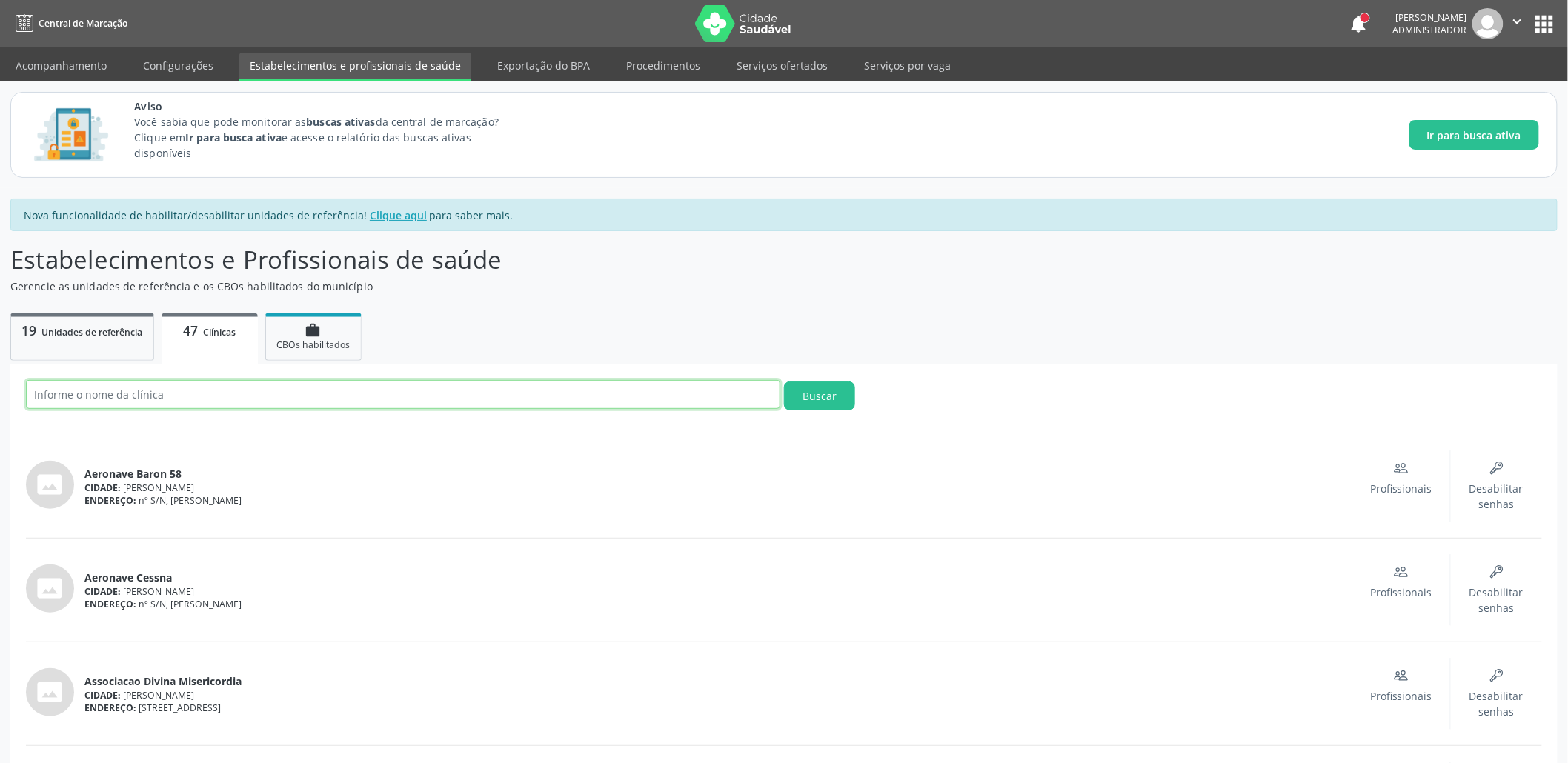
drag, startPoint x: 207, startPoint y: 404, endPoint x: 202, endPoint y: 399, distance: 7.1
click at [201, 401] on input "text" at bounding box center [402, 395] width 754 height 29
type input "Unidade de Saude"
click at [784, 382] on button "Buscar" at bounding box center [819, 396] width 71 height 29
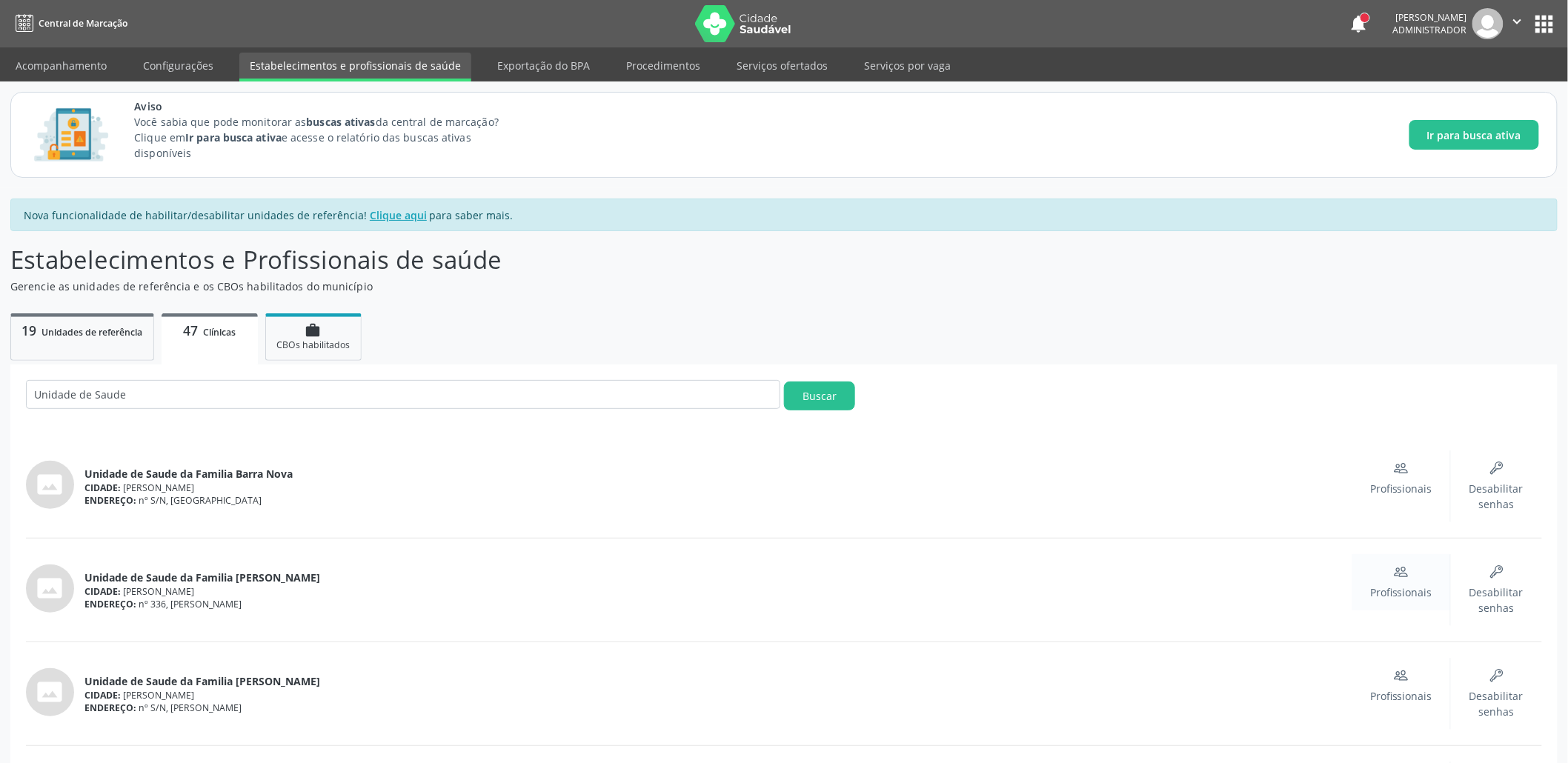
click at [1403, 575] on icon "People" at bounding box center [1401, 573] width 15 height 15
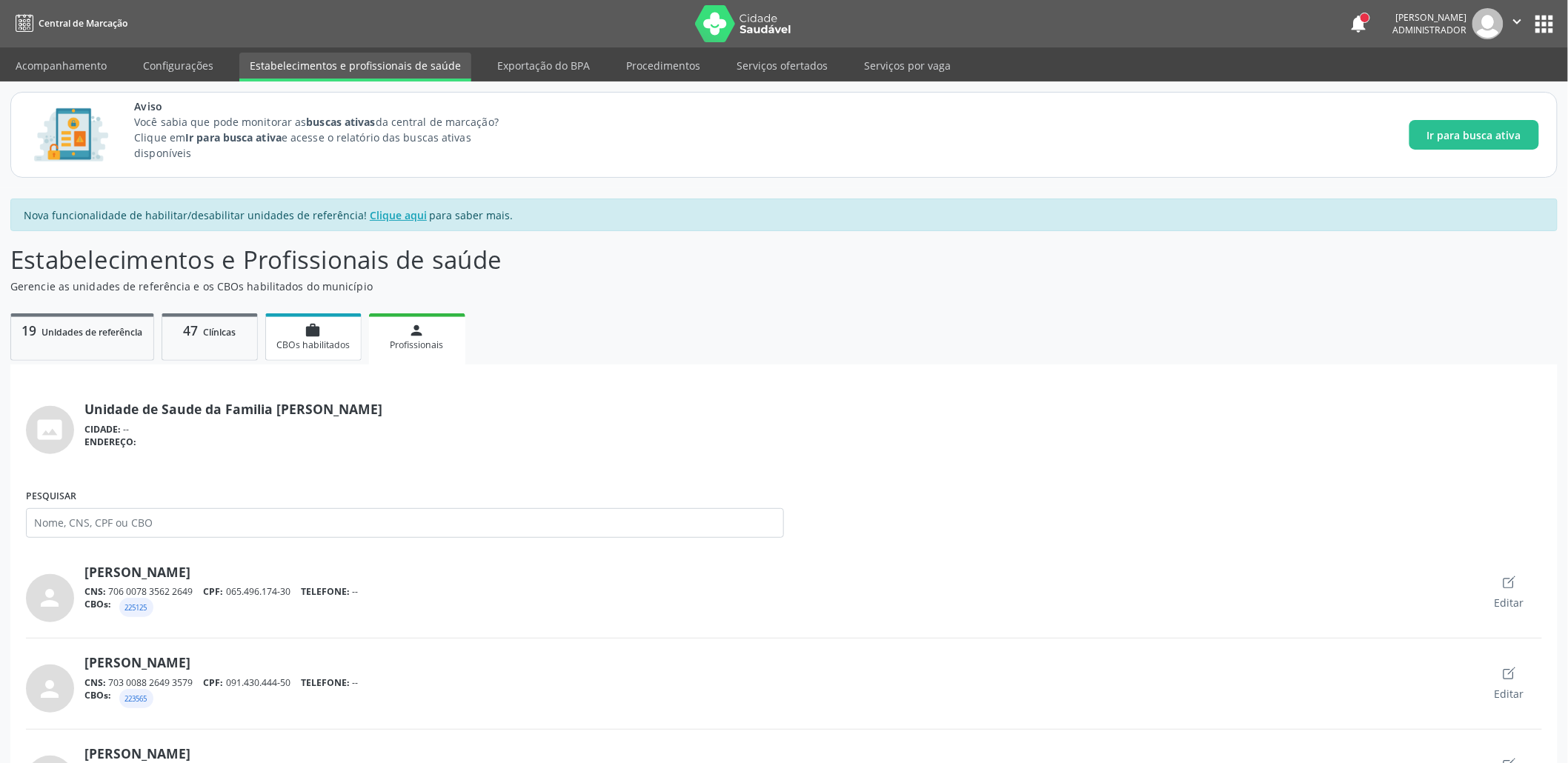
click at [331, 346] on span "CBOs habilitados" at bounding box center [313, 345] width 74 height 12
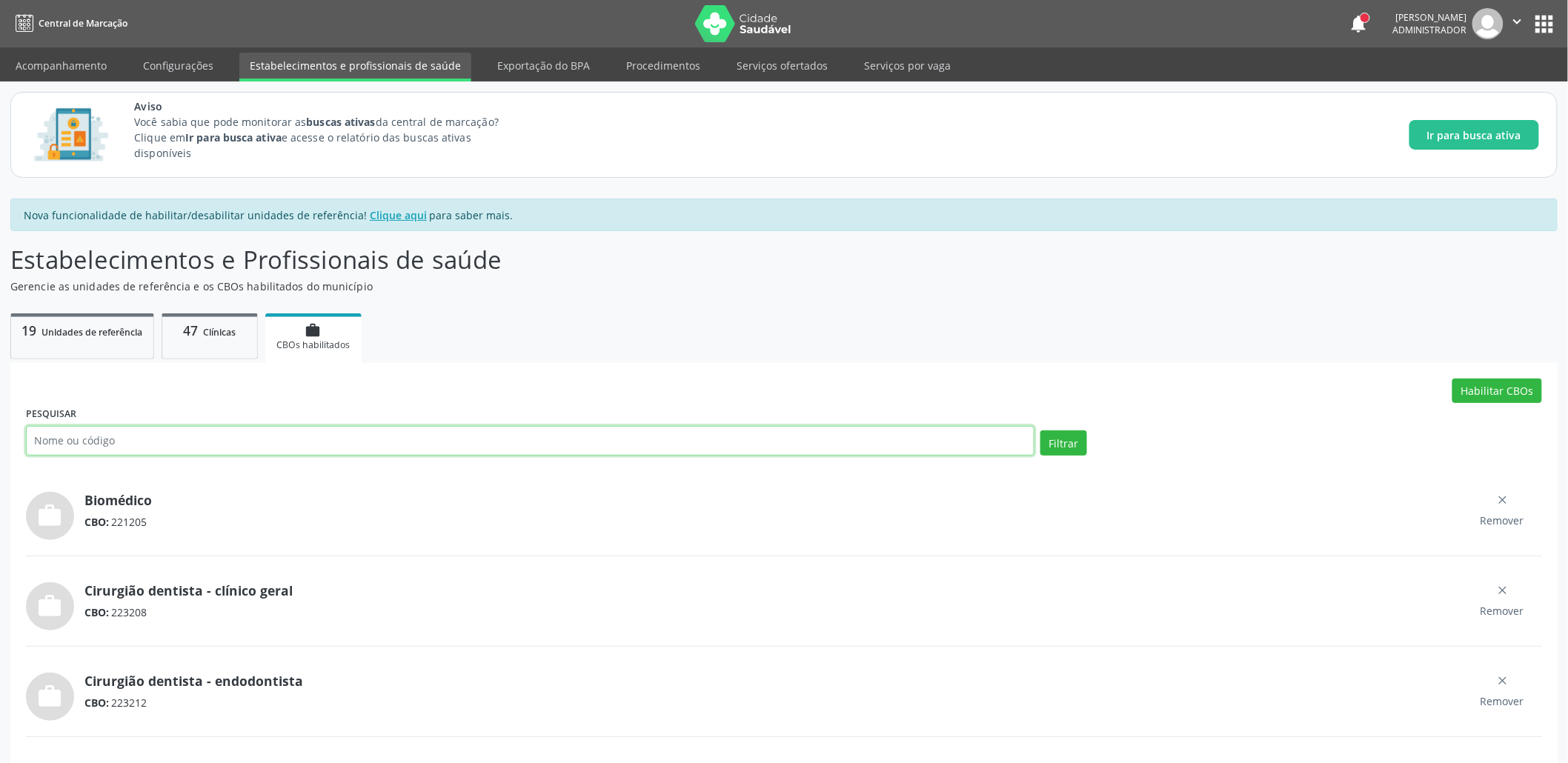
click at [253, 432] on input "text" at bounding box center [530, 440] width 1009 height 29
paste input "2231F9"
type input "2231F9"
click at [1040, 431] on button "Filtrar" at bounding box center [1063, 443] width 46 height 26
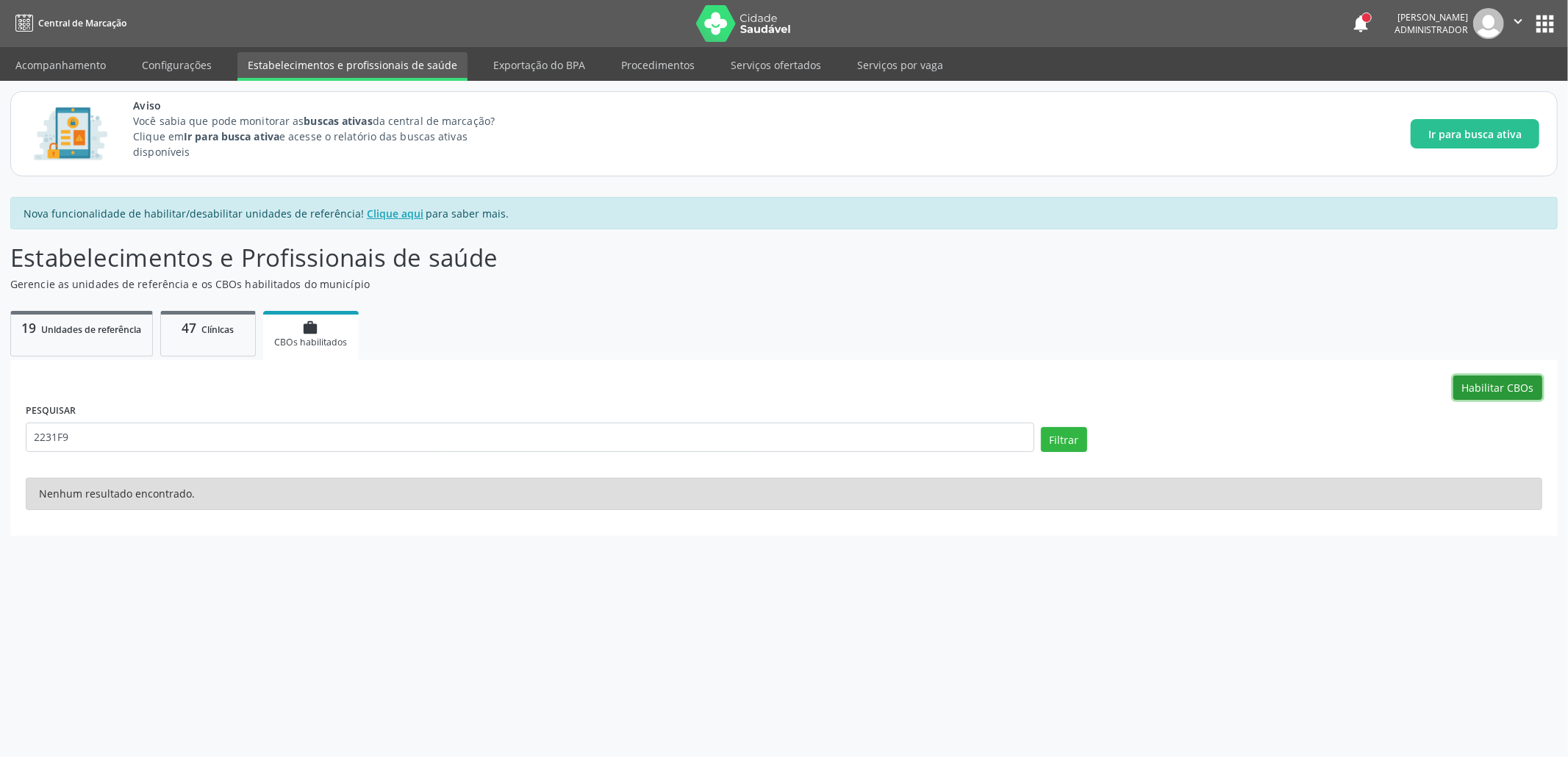
click at [1509, 381] on button "Habilitar CBOs" at bounding box center [1498, 388] width 89 height 25
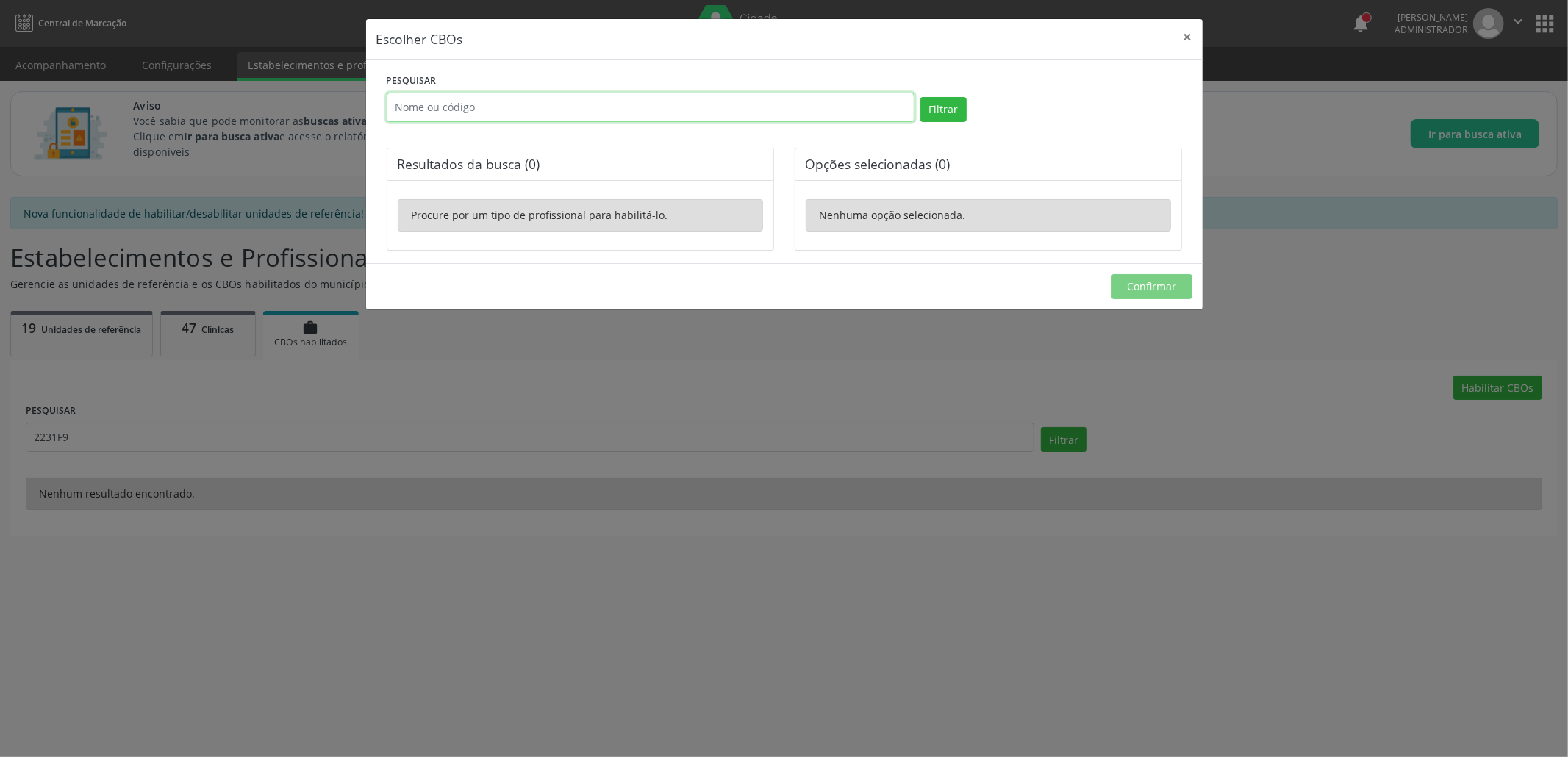
click at [463, 98] on input "text" at bounding box center [651, 107] width 528 height 29
paste input "2231F9"
click at [935, 103] on button "Filtrar" at bounding box center [943, 109] width 46 height 25
click at [453, 109] on input "2231F9" at bounding box center [651, 107] width 528 height 29
click at [920, 97] on button "Filtrar" at bounding box center [943, 109] width 46 height 25
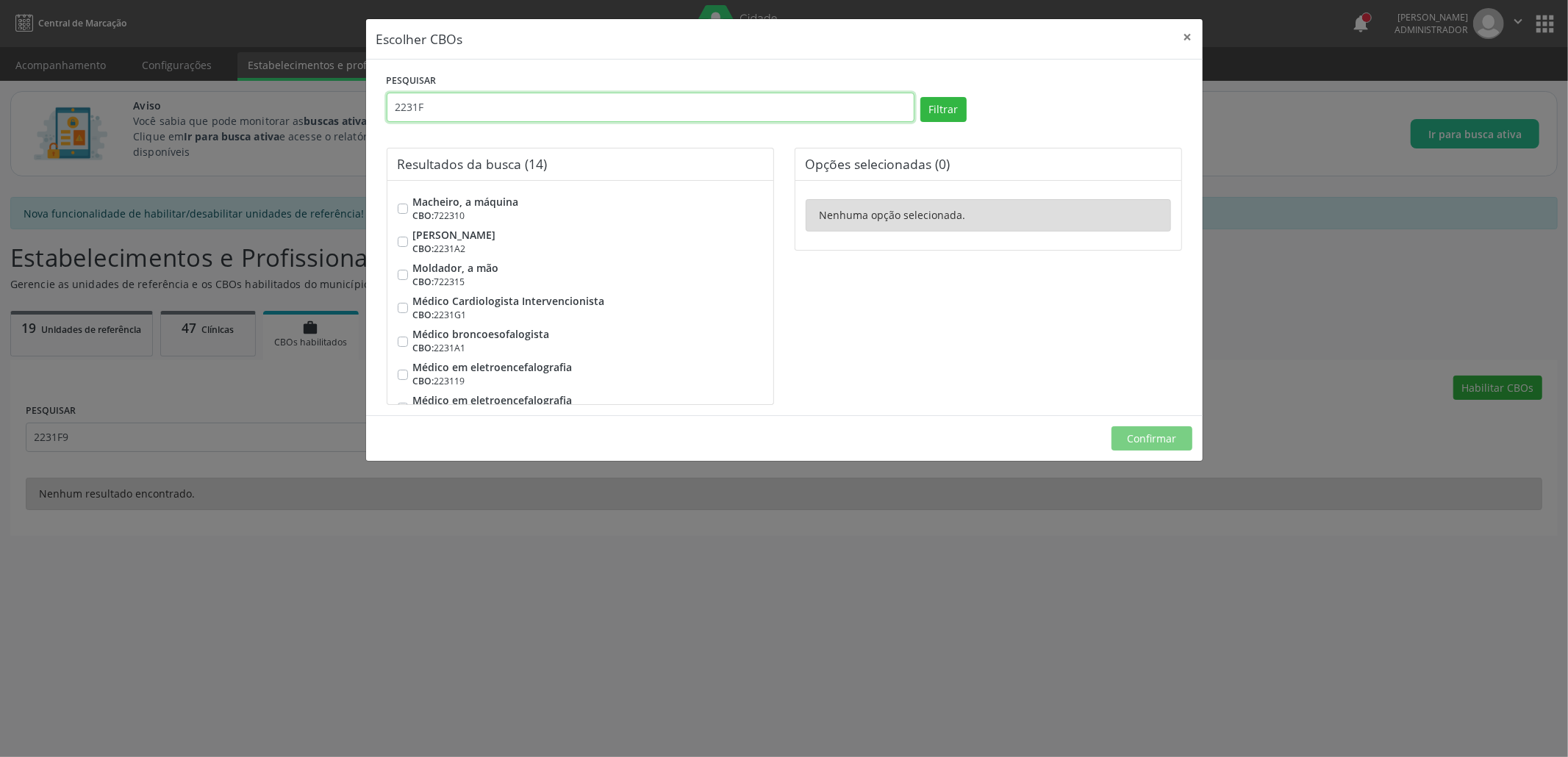
drag, startPoint x: 438, startPoint y: 107, endPoint x: 272, endPoint y: 92, distance: 166.7
click at [272, 92] on div "Escolher CBOs × PESQUISAR 2231F Filtrar Resultados da busca (14) [PERSON_NAME],…" at bounding box center [784, 378] width 1568 height 757
paste input "9"
type input "2231F9"
click at [920, 97] on button "Filtrar" at bounding box center [943, 109] width 46 height 25
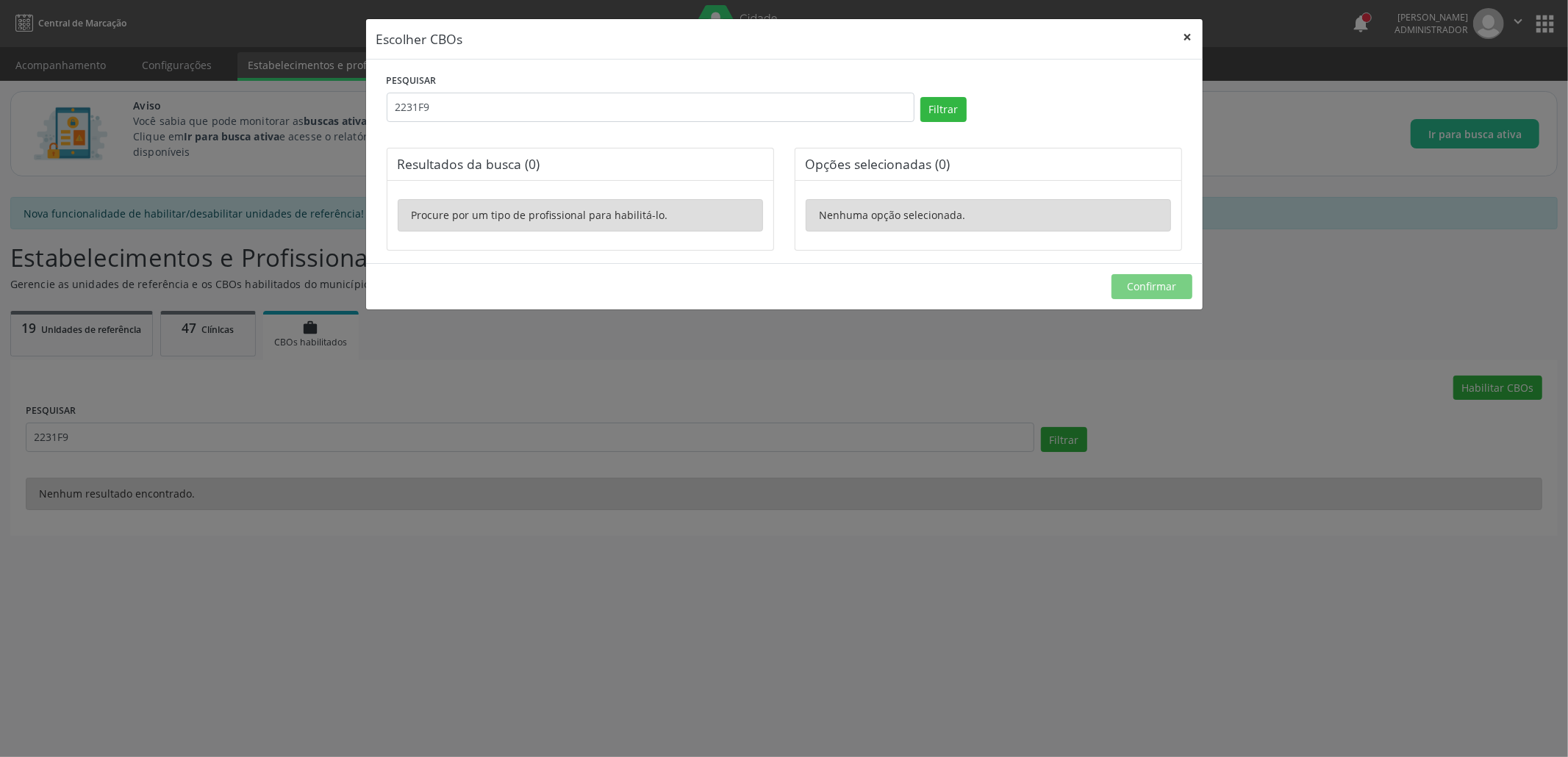
drag, startPoint x: 1189, startPoint y: 44, endPoint x: 1188, endPoint y: 37, distance: 7.1
click at [1188, 38] on button "×" at bounding box center [1188, 37] width 29 height 36
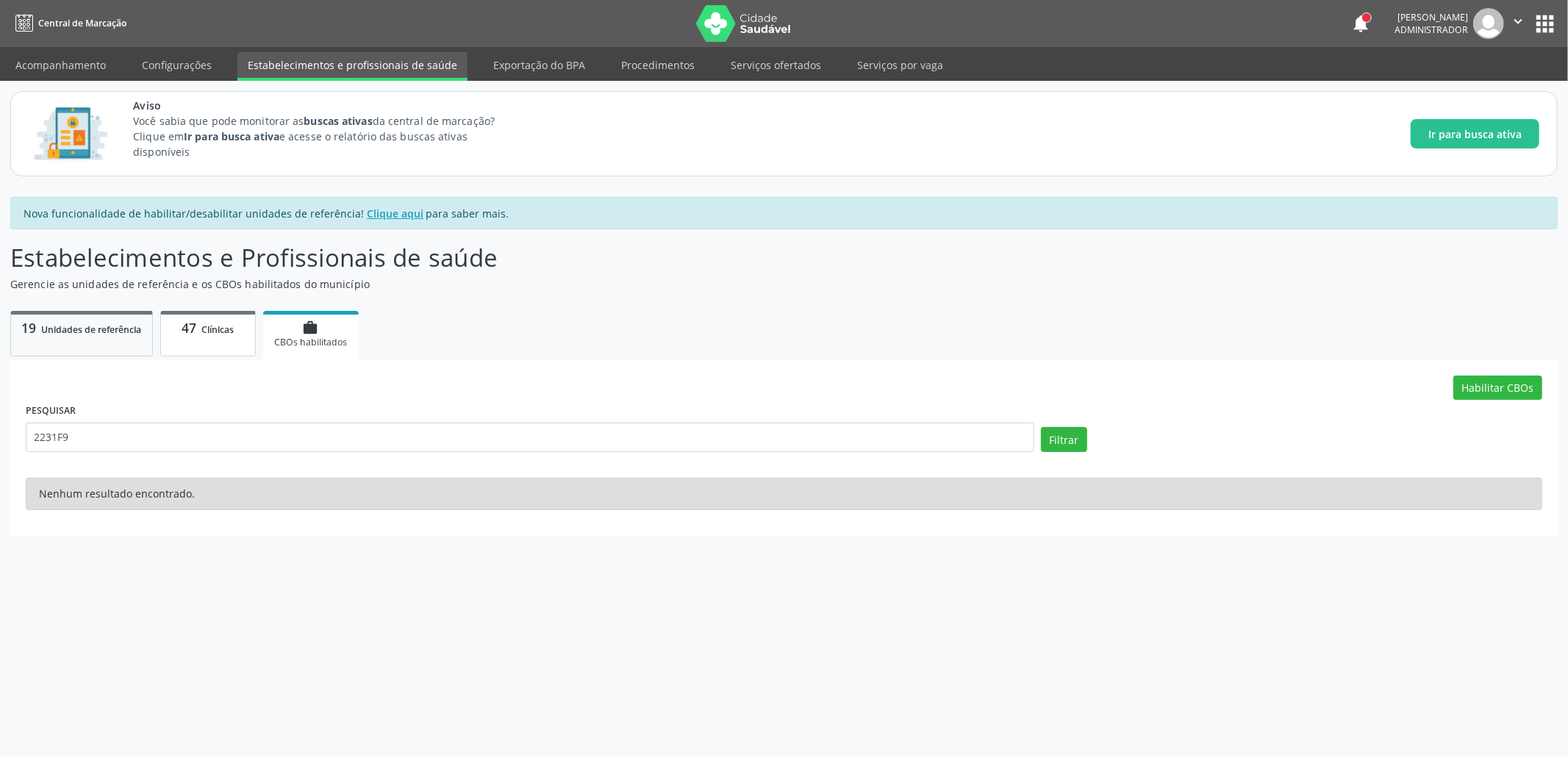
click at [225, 333] on span "Clínicas" at bounding box center [218, 329] width 32 height 12
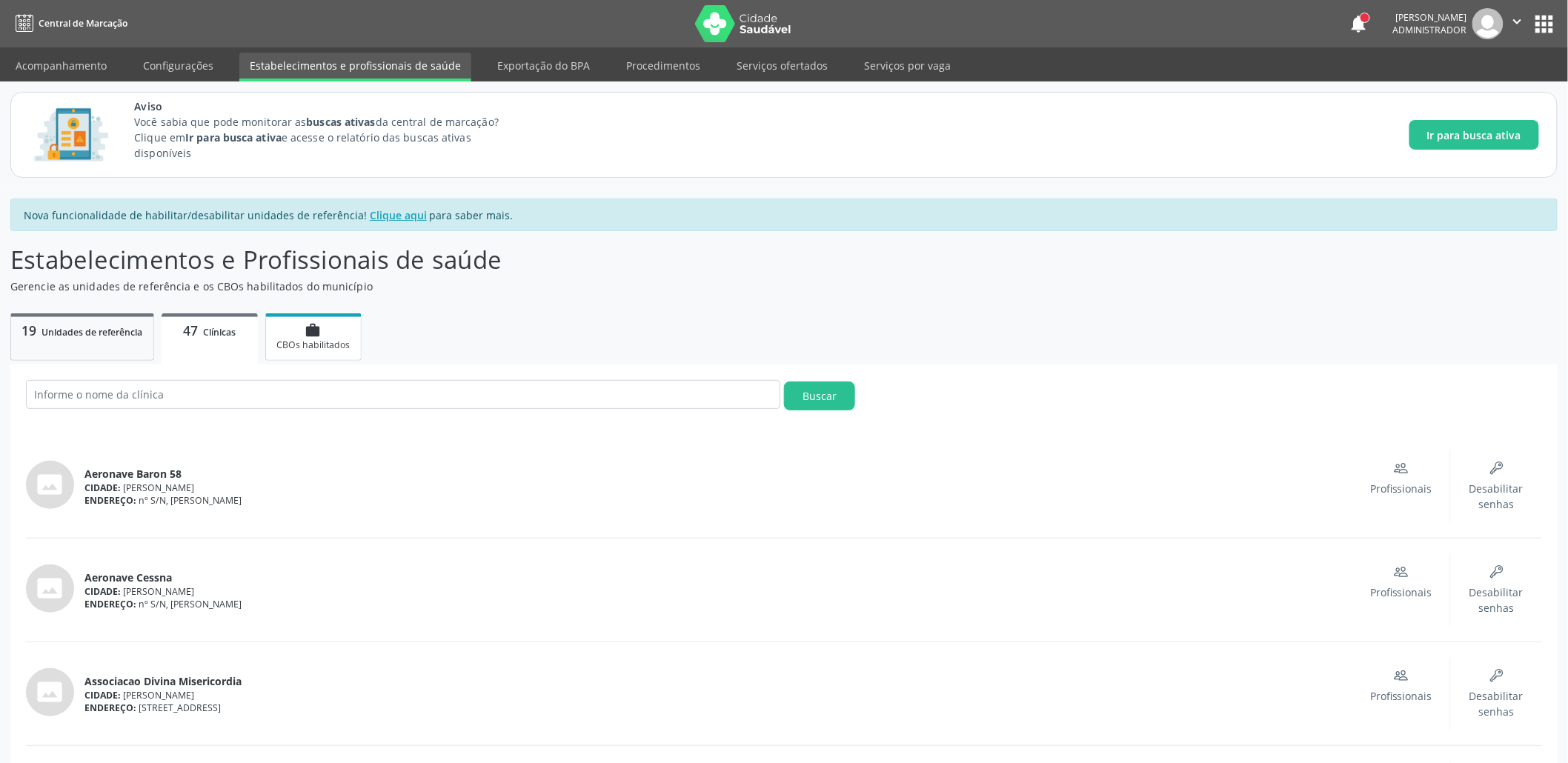
click at [288, 344] on span "CBOs habilitados" at bounding box center [313, 345] width 74 height 12
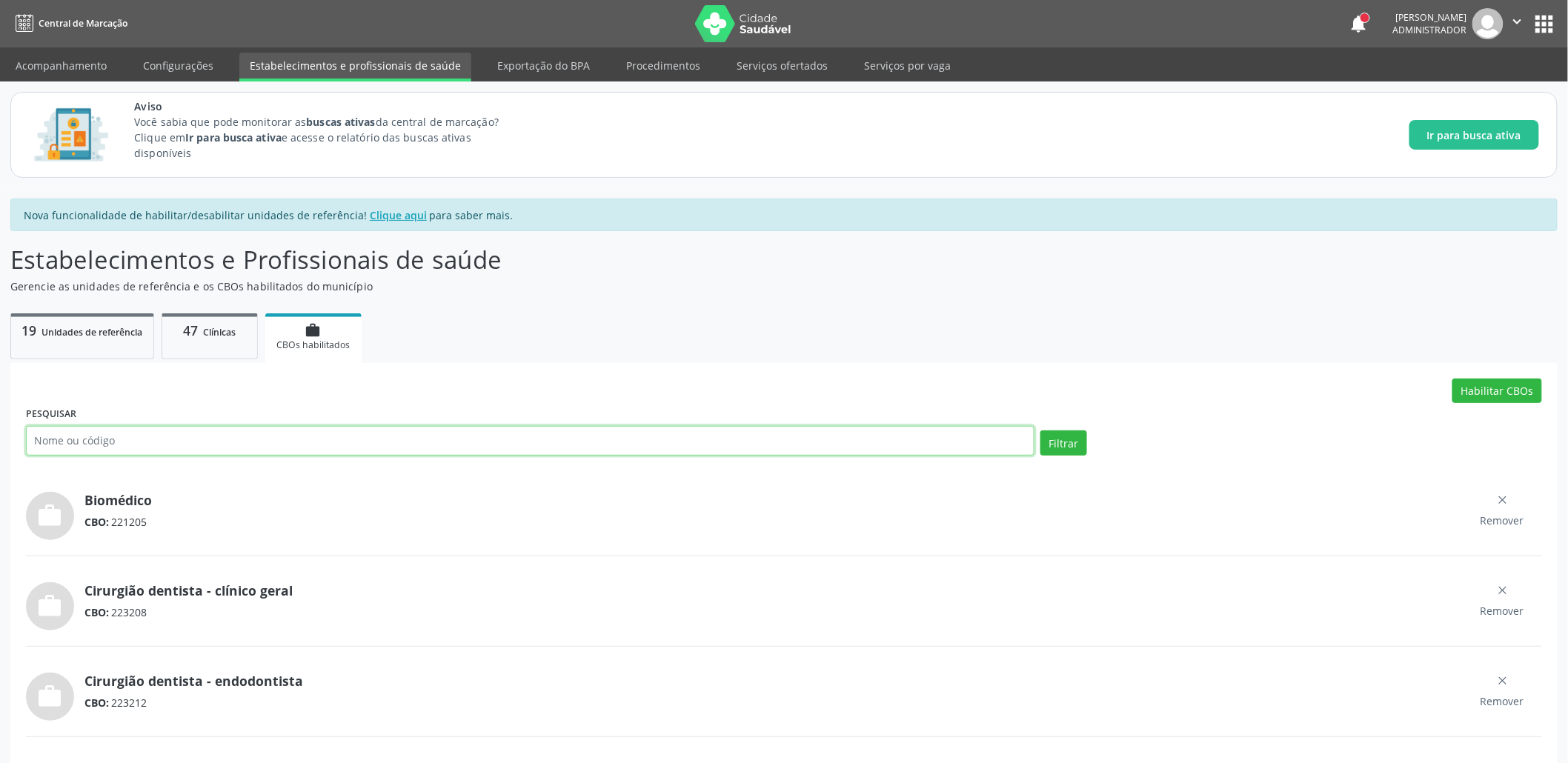
click at [176, 427] on input "text" at bounding box center [530, 440] width 1009 height 29
paste input "2231F9"
type input "2231F9"
click at [1040, 431] on button "Filtrar" at bounding box center [1063, 443] width 46 height 26
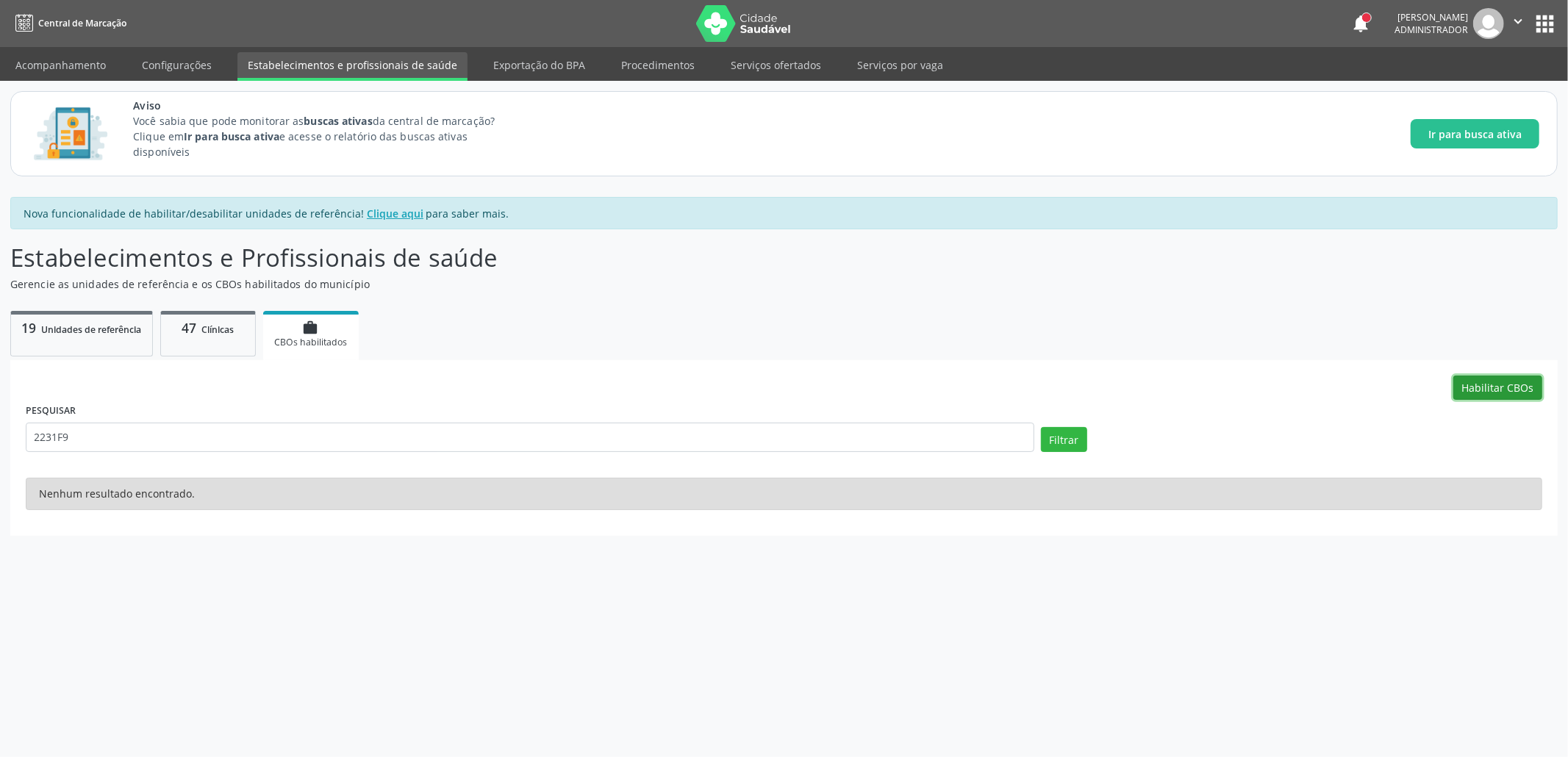
click at [1513, 392] on button "Habilitar CBOs" at bounding box center [1498, 388] width 89 height 25
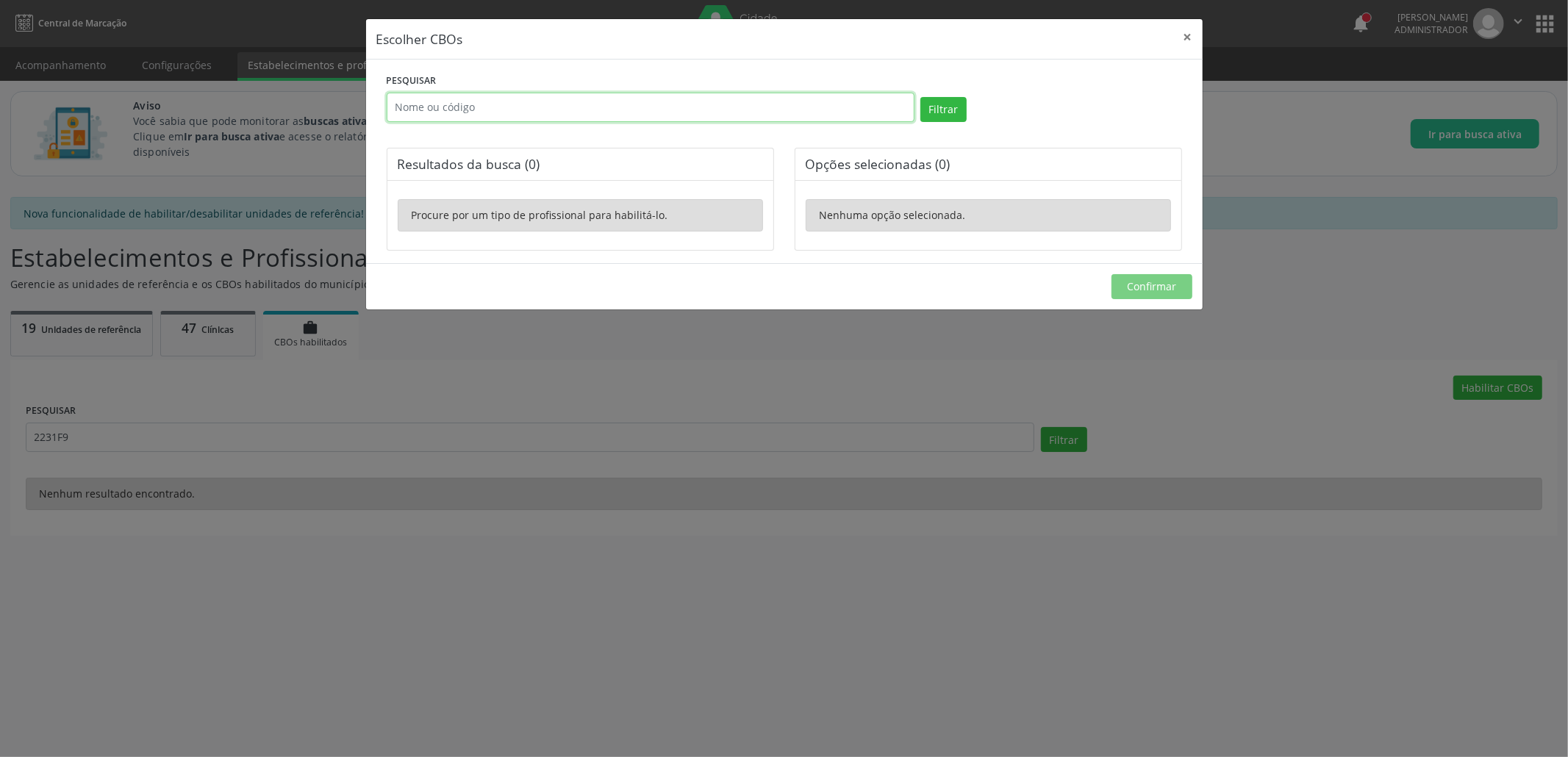
click at [510, 114] on input "text" at bounding box center [651, 107] width 528 height 29
paste input "2231F9"
type input "2231F9"
click at [920, 97] on button "Filtrar" at bounding box center [943, 109] width 46 height 25
click at [498, 112] on input "2231F9" at bounding box center [651, 107] width 528 height 29
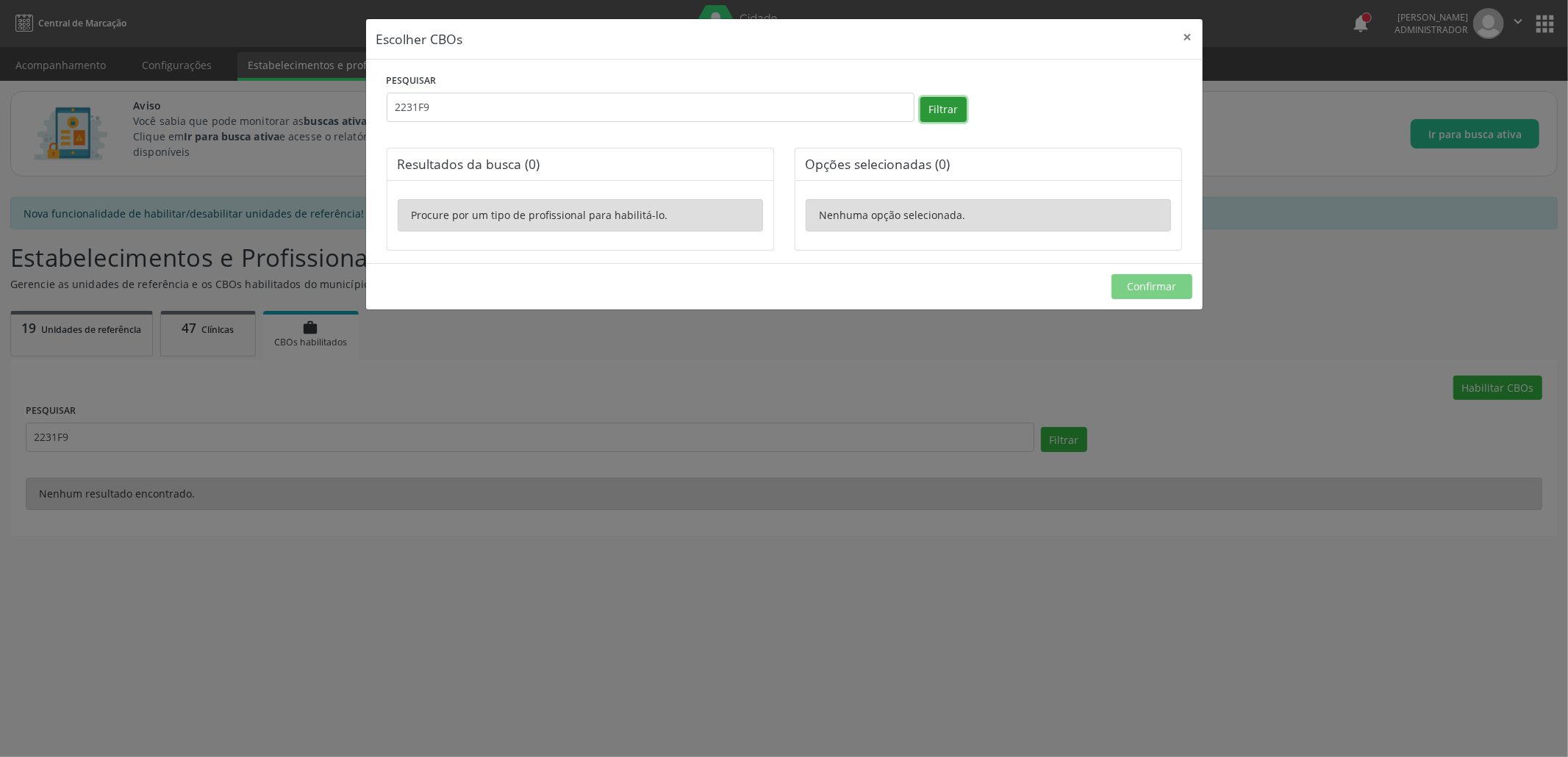
click at [943, 110] on button "Filtrar" at bounding box center [943, 109] width 46 height 25
drag, startPoint x: 442, startPoint y: 103, endPoint x: 363, endPoint y: 90, distance: 80.1
click at [362, 93] on div "Escolher CBOs × PESQUISAR 2231F9 Filtrar Resultados da busca (0) Procure por um…" at bounding box center [784, 378] width 1568 height 757
click at [920, 97] on button "Filtrar" at bounding box center [943, 109] width 46 height 25
drag, startPoint x: 557, startPoint y: 121, endPoint x: 416, endPoint y: 98, distance: 142.9
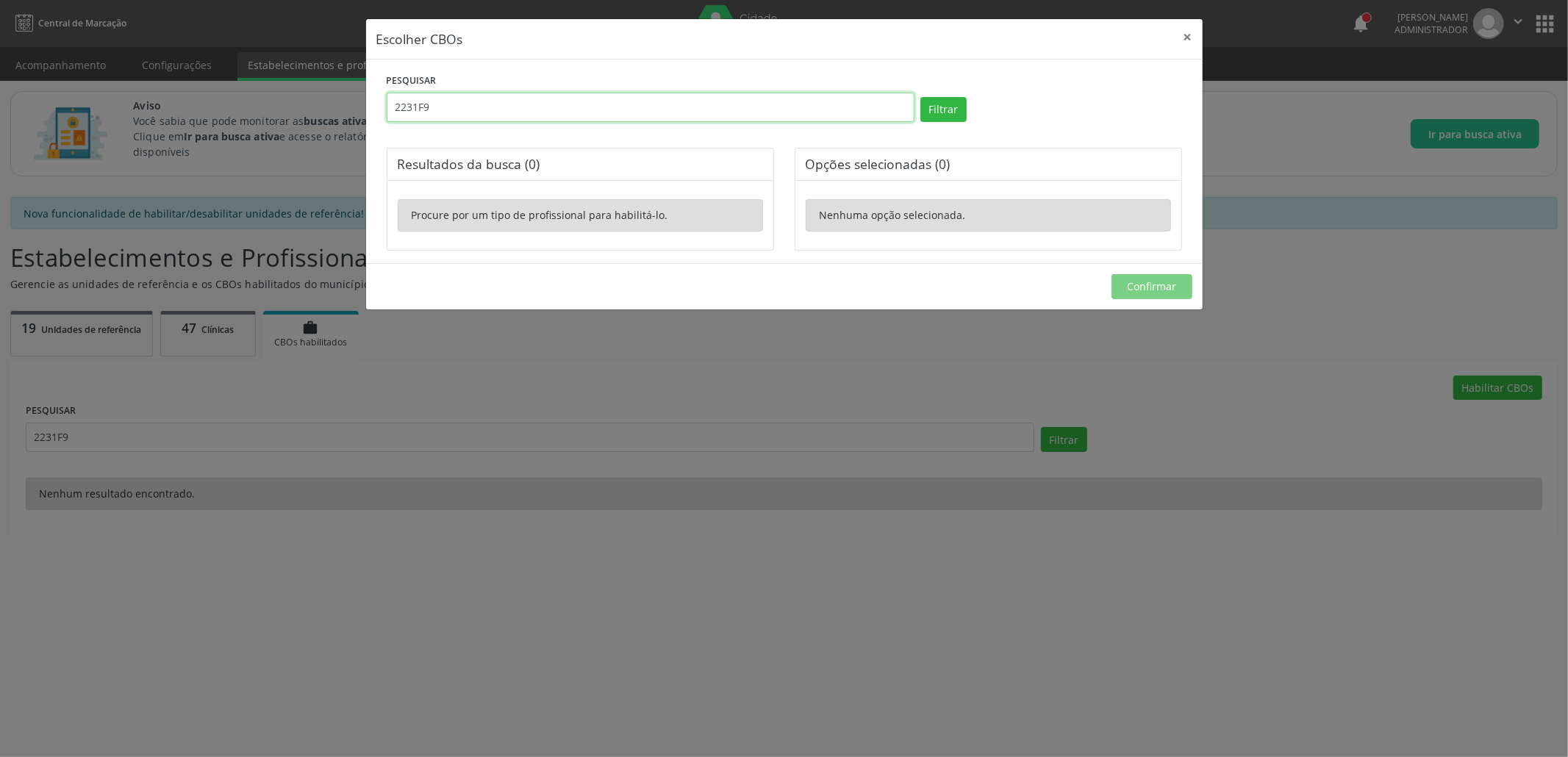
click at [416, 98] on input "2231F9" at bounding box center [651, 107] width 528 height 29
paste input "2231F9"
click at [937, 105] on button "Filtrar" at bounding box center [943, 109] width 46 height 25
click at [445, 107] on input "2231F9" at bounding box center [651, 107] width 528 height 29
type input "2"
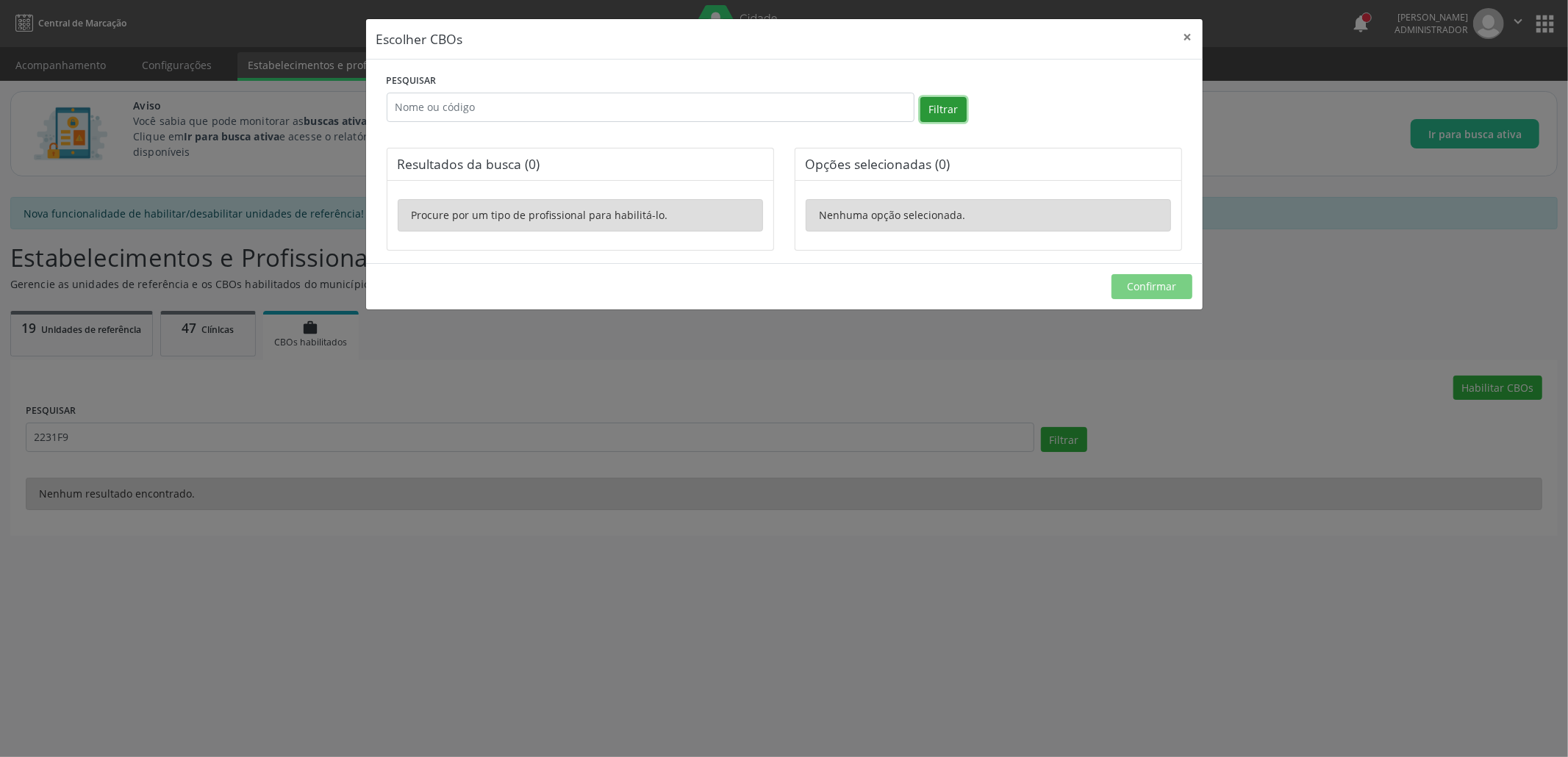
click at [950, 106] on button "Filtrar" at bounding box center [943, 109] width 46 height 25
click at [649, 100] on input "text" at bounding box center [651, 107] width 528 height 29
click at [499, 107] on input "text" at bounding box center [651, 107] width 528 height 29
paste input "2231F9"
type input "2231F9"
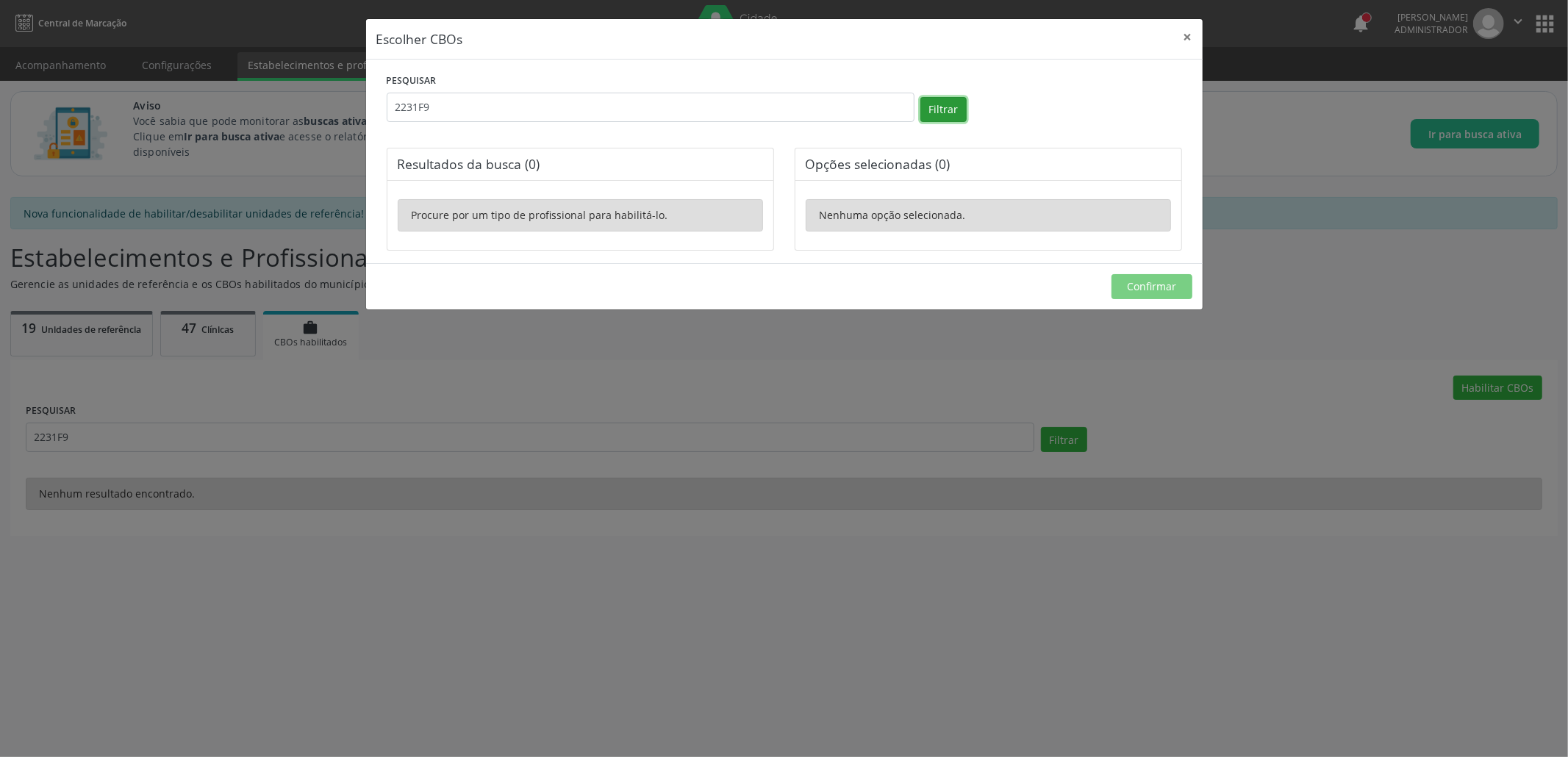
click at [954, 105] on button "Filtrar" at bounding box center [943, 109] width 46 height 25
click at [347, 409] on div "Escolher CBOs × PESQUISAR 2231F9 Filtrar Resultados da busca (0) Procure por um…" at bounding box center [784, 378] width 1568 height 757
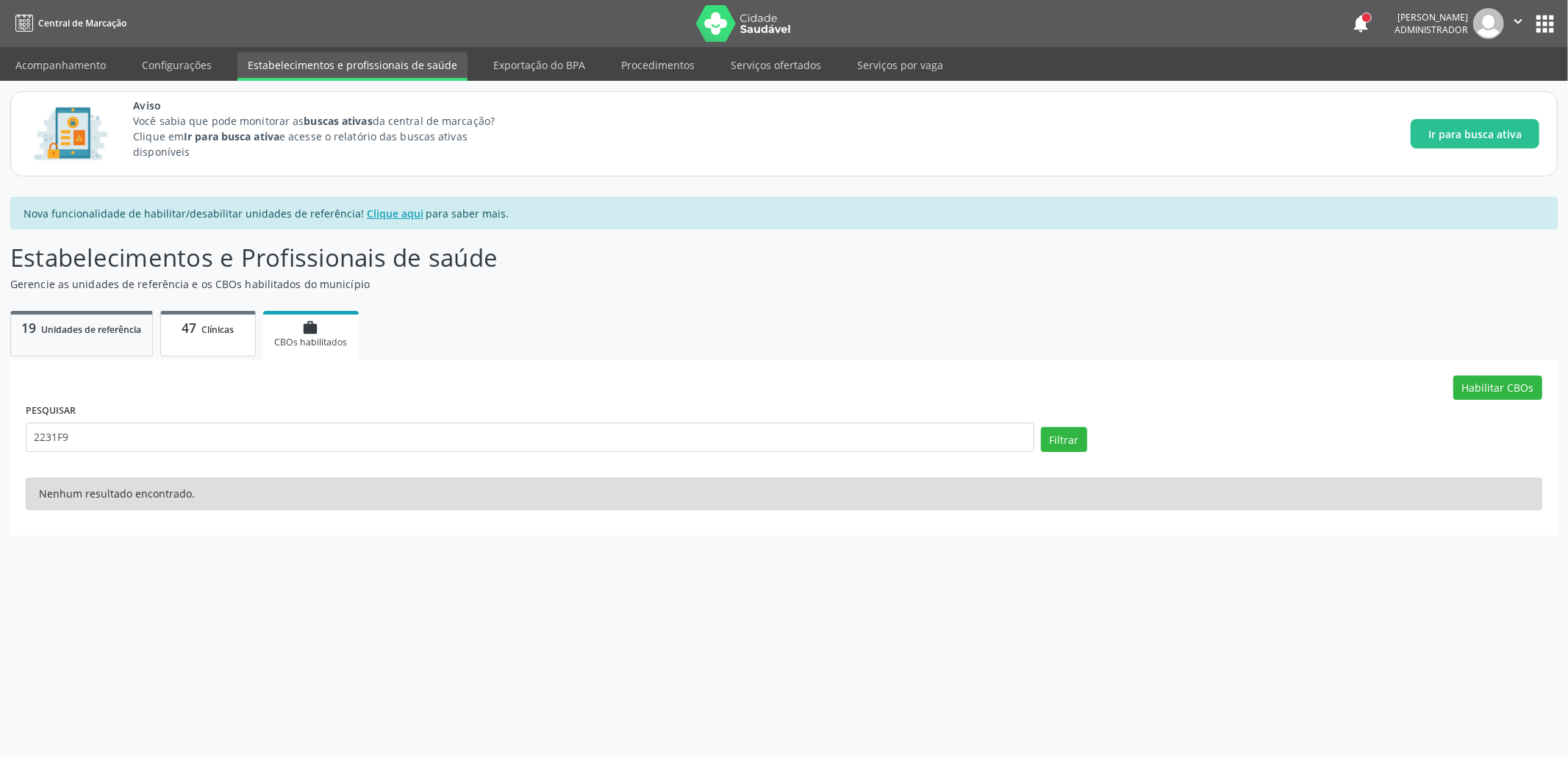
click at [196, 330] on span "47" at bounding box center [189, 328] width 15 height 18
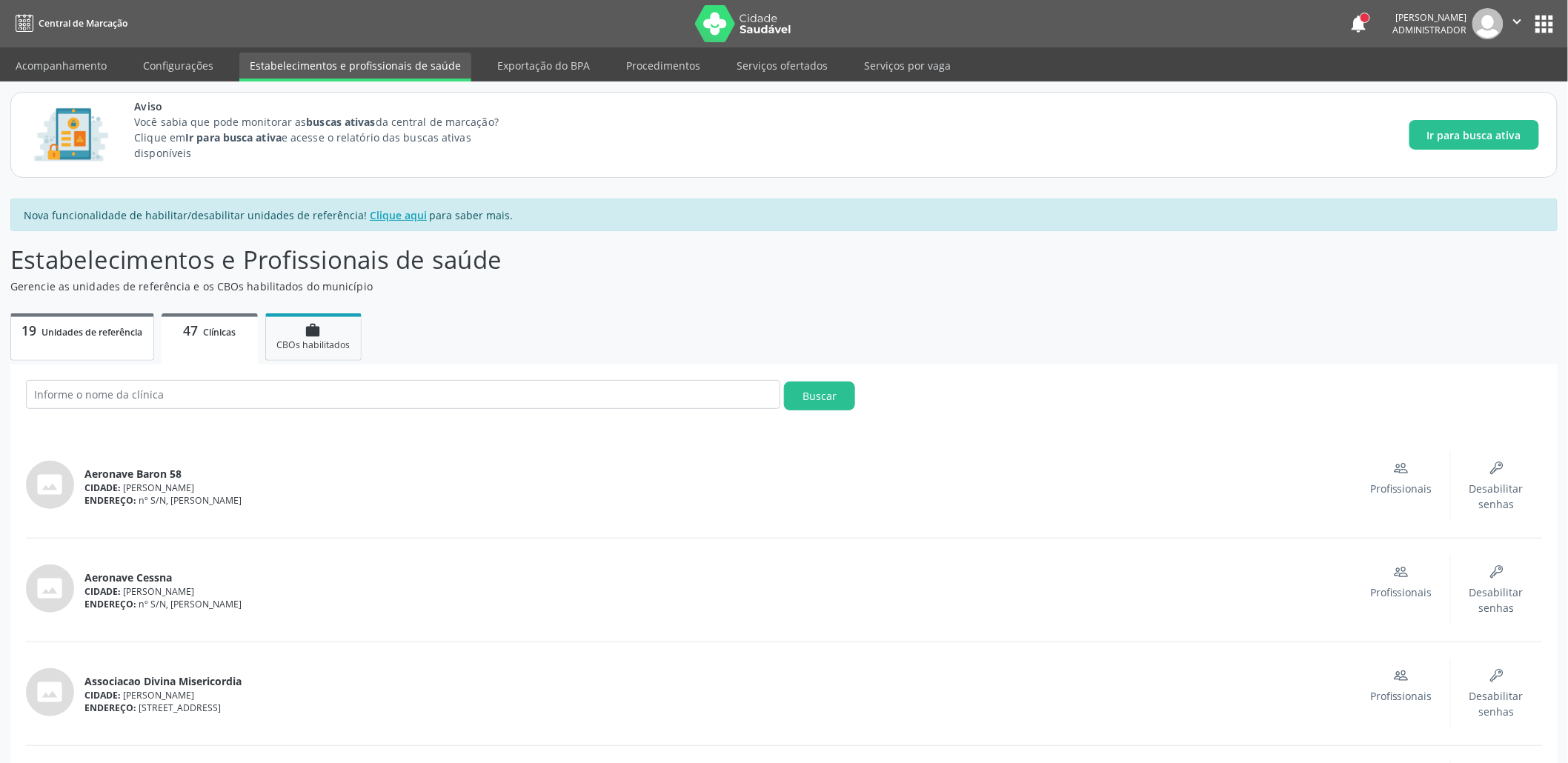
click at [102, 336] on span "Unidades de referência" at bounding box center [93, 331] width 100 height 12
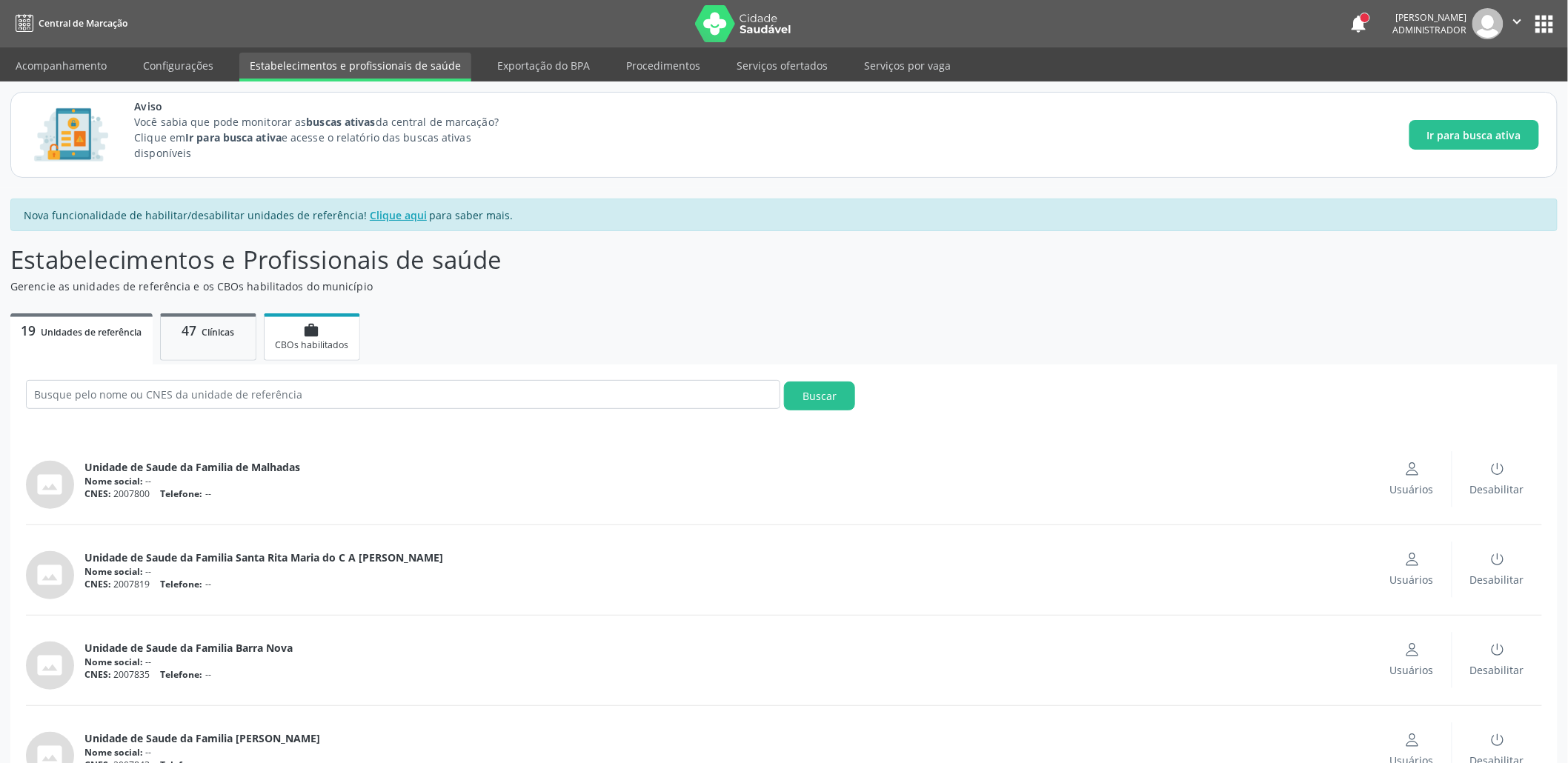
click at [302, 329] on div "work CBOs habilitados" at bounding box center [311, 337] width 74 height 29
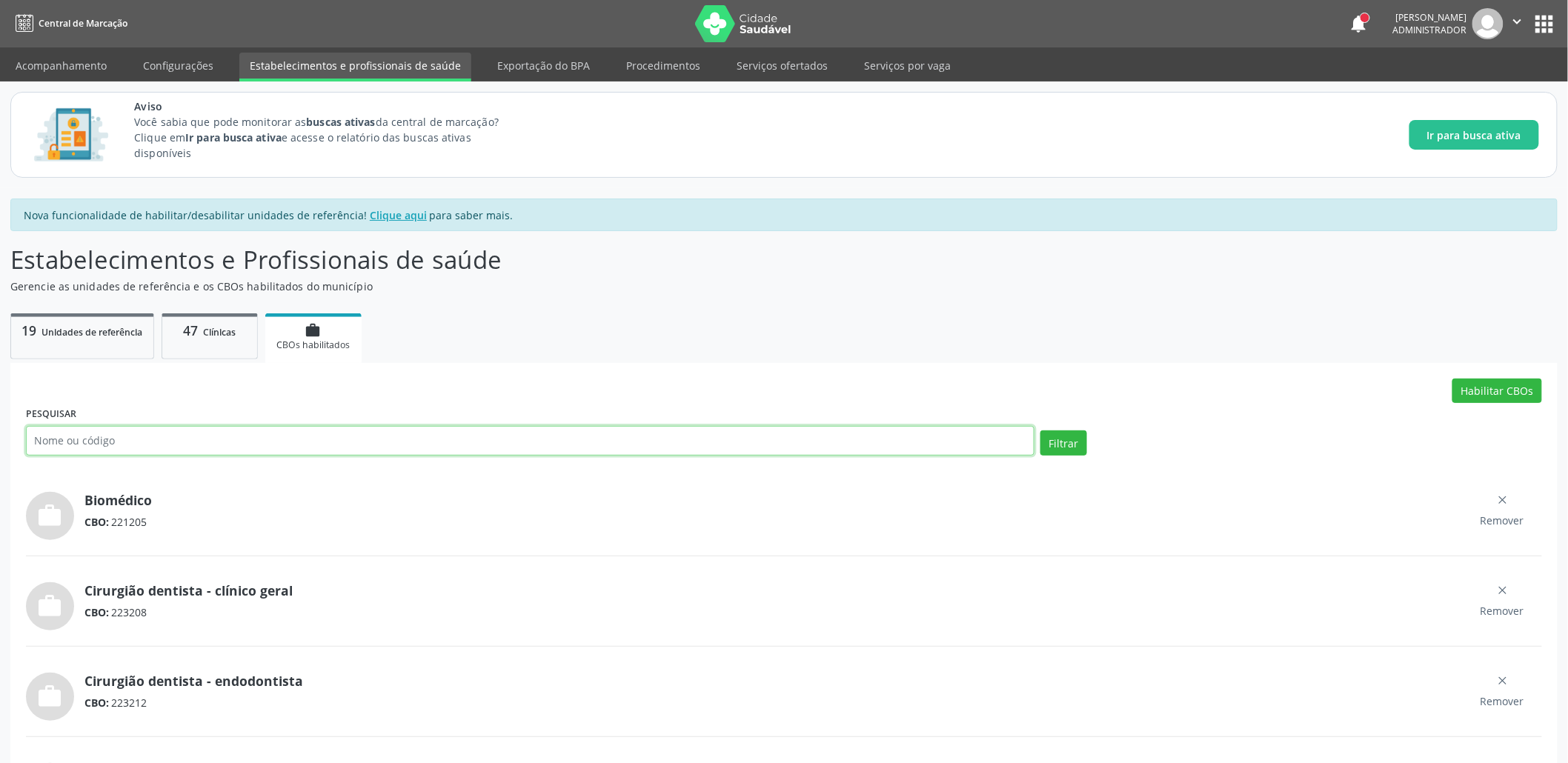
click at [329, 439] on input "text" at bounding box center [530, 440] width 1009 height 29
paste input "2231F9"
type input "2231F9"
click at [1040, 431] on button "Filtrar" at bounding box center [1063, 443] width 46 height 26
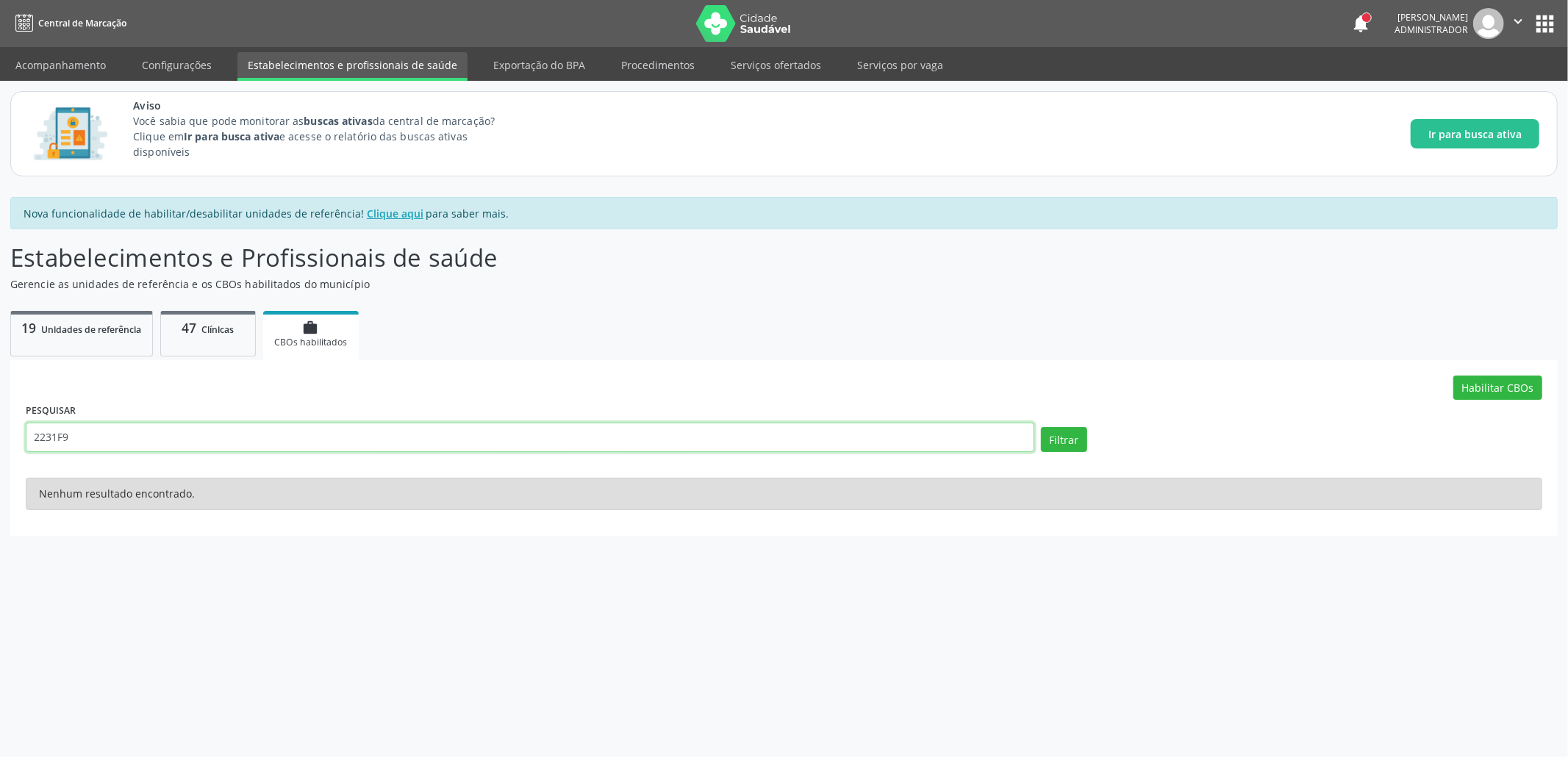
drag, startPoint x: 564, startPoint y: 439, endPoint x: 231, endPoint y: 412, distance: 334.1
click at [231, 412] on div "PESQUISAR 2231F9" at bounding box center [530, 431] width 1016 height 63
click at [1041, 427] on button "Filtrar" at bounding box center [1064, 440] width 46 height 25
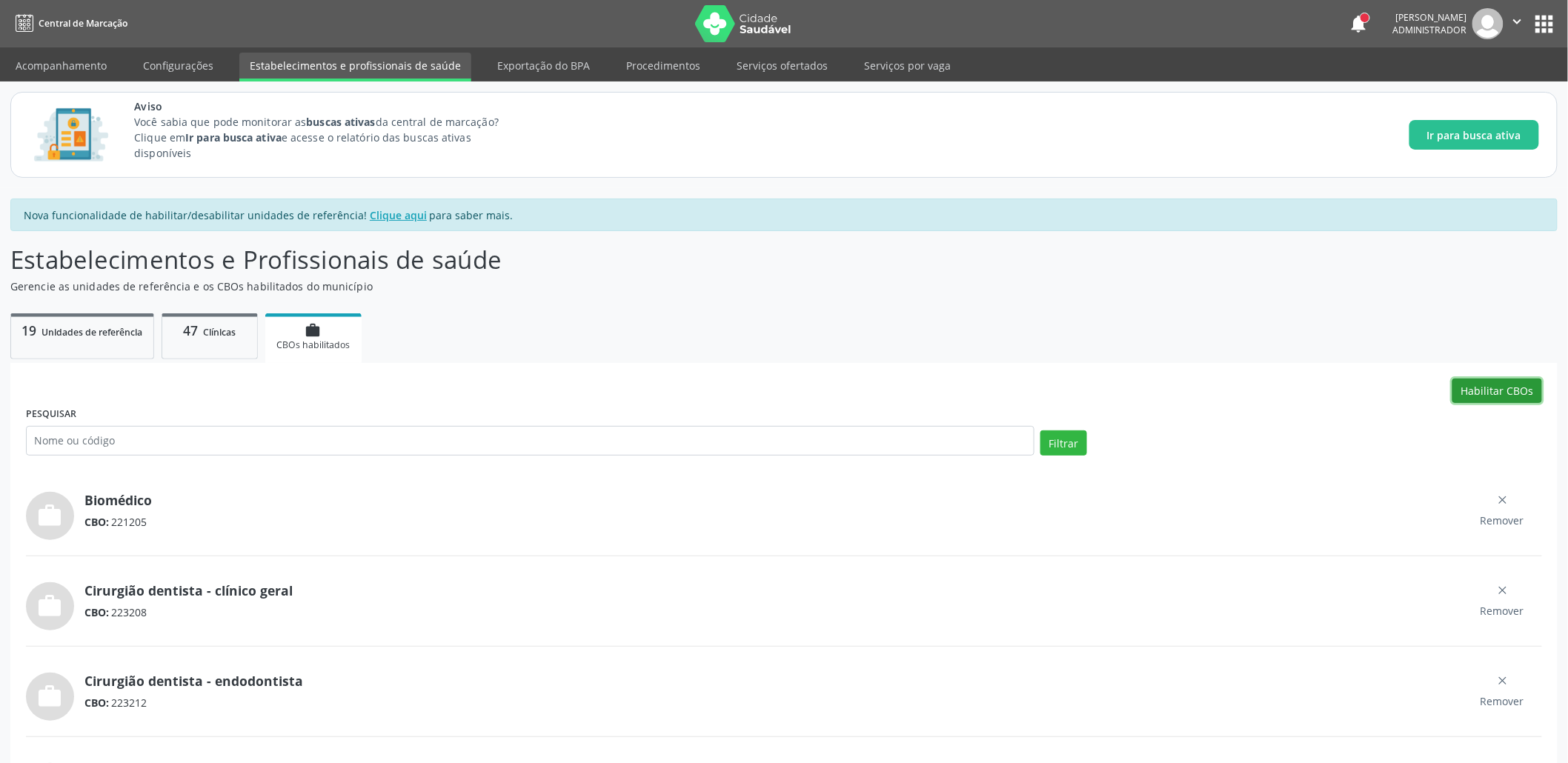
click at [1531, 382] on button "Habilitar CBOs" at bounding box center [1497, 391] width 90 height 26
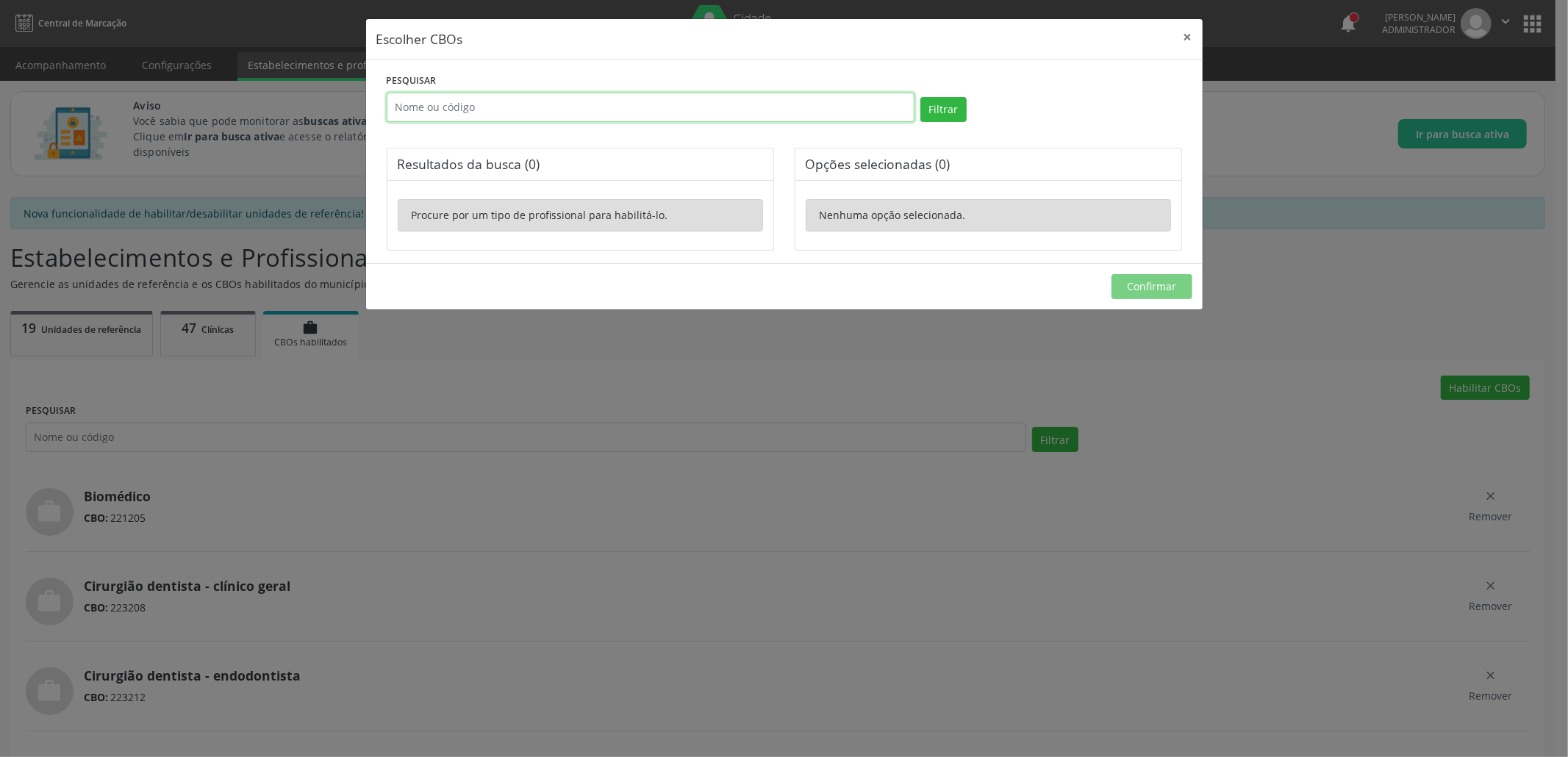
click at [464, 100] on input "text" at bounding box center [651, 107] width 528 height 29
paste input "2231F9"
type input "2231F9"
click at [920, 97] on button "Filtrar" at bounding box center [943, 109] width 46 height 25
click at [1190, 33] on button "×" at bounding box center [1188, 37] width 29 height 36
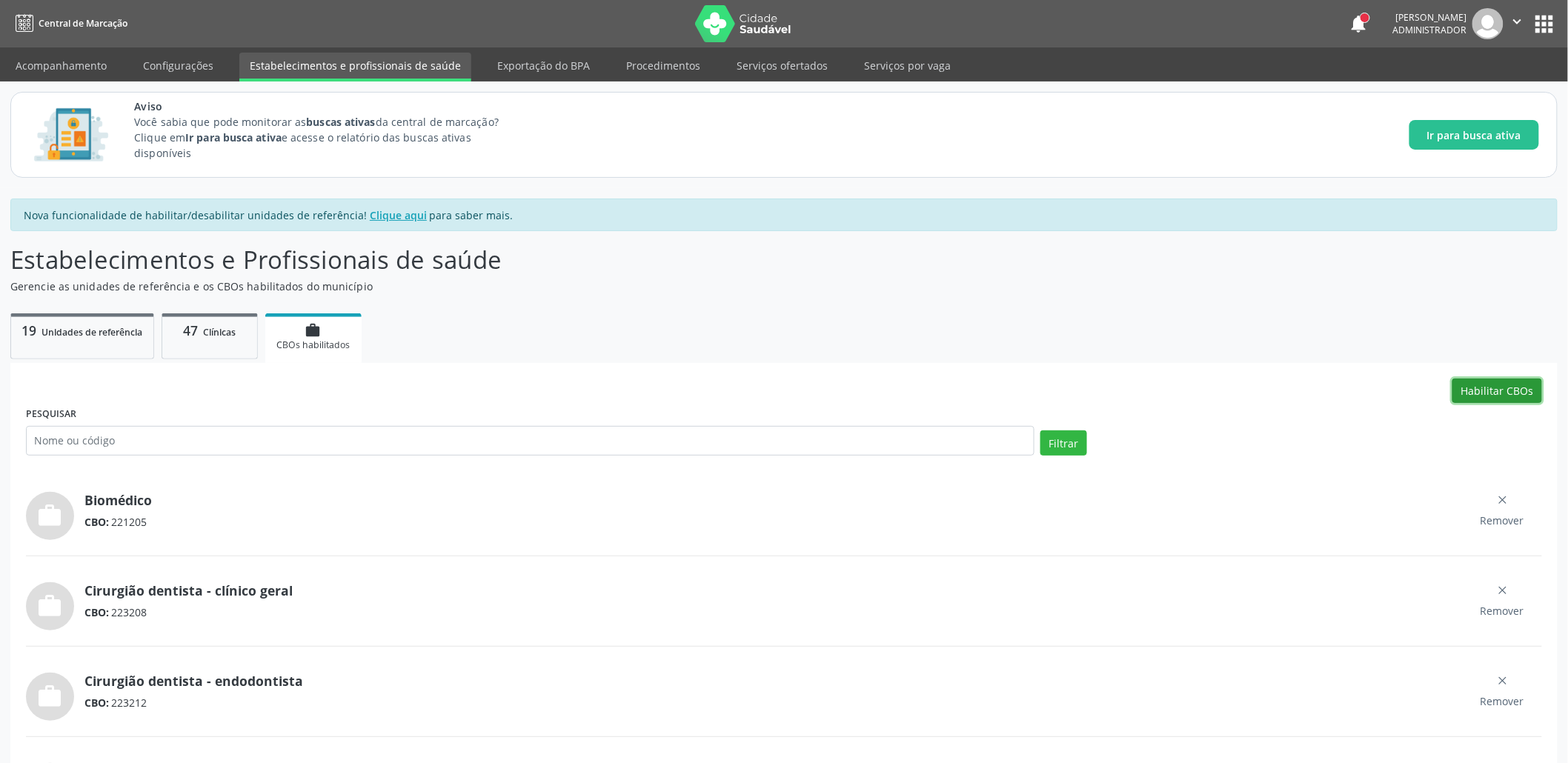
click at [1471, 401] on button "Habilitar CBOs" at bounding box center [1497, 391] width 90 height 26
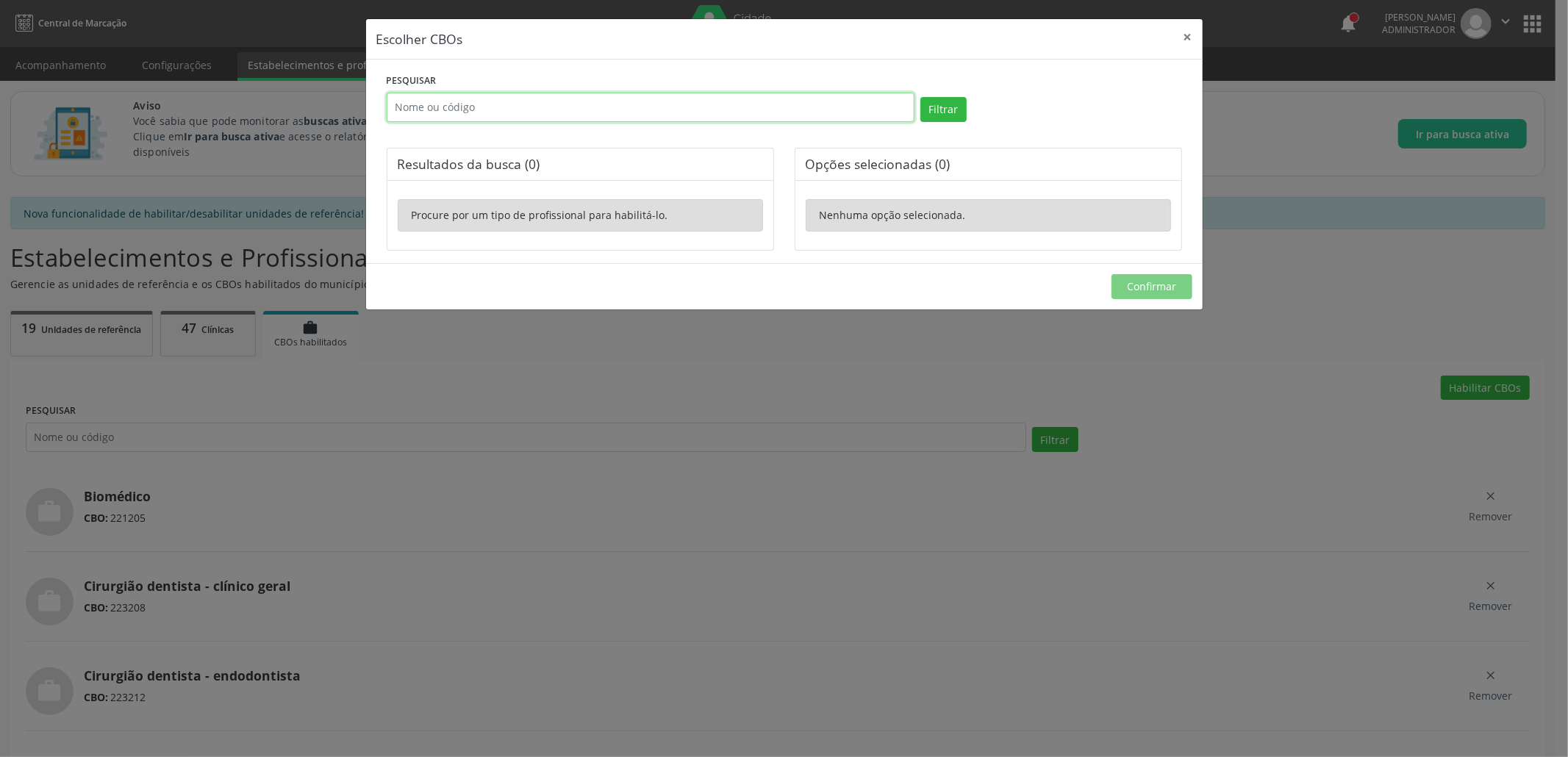
click at [601, 100] on input "text" at bounding box center [651, 107] width 528 height 29
paste input "2231F9"
type input "2231F9"
click at [923, 105] on button "Filtrar" at bounding box center [943, 109] width 46 height 25
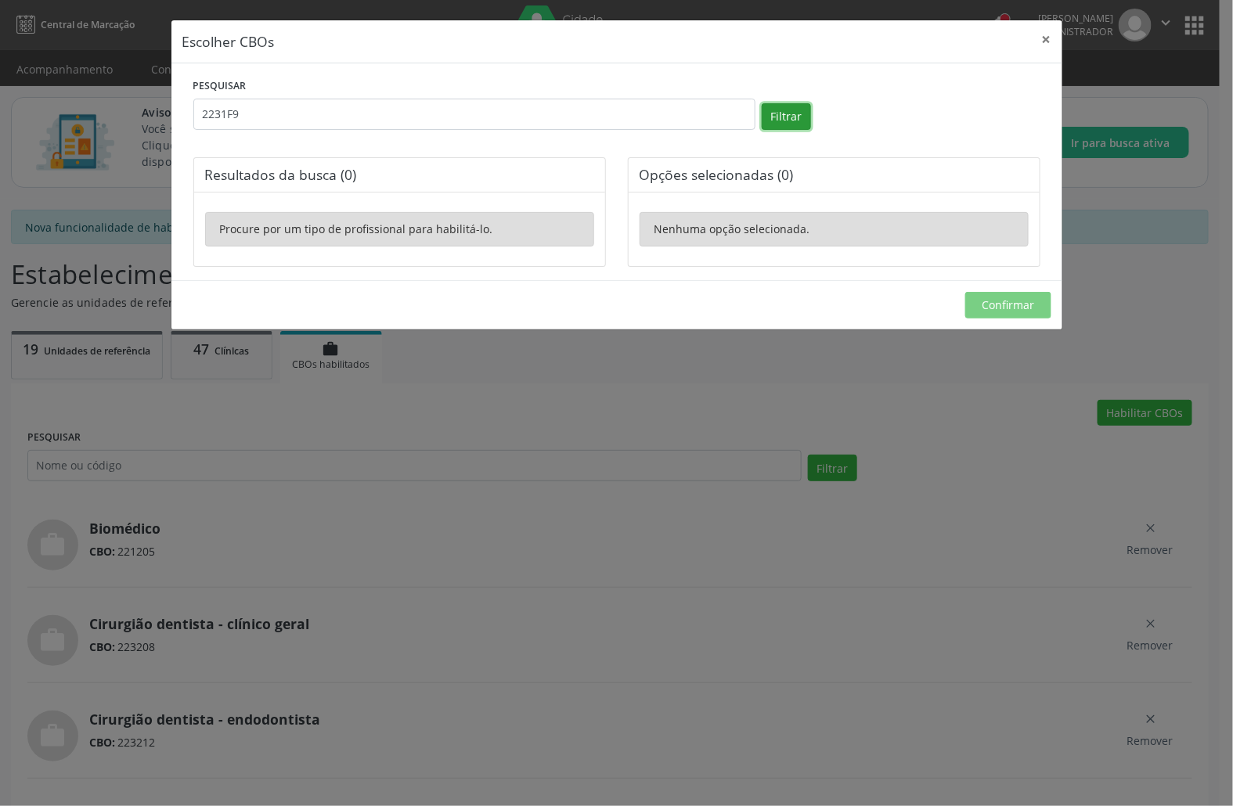
click at [763, 112] on button "Filtrar" at bounding box center [786, 116] width 49 height 27
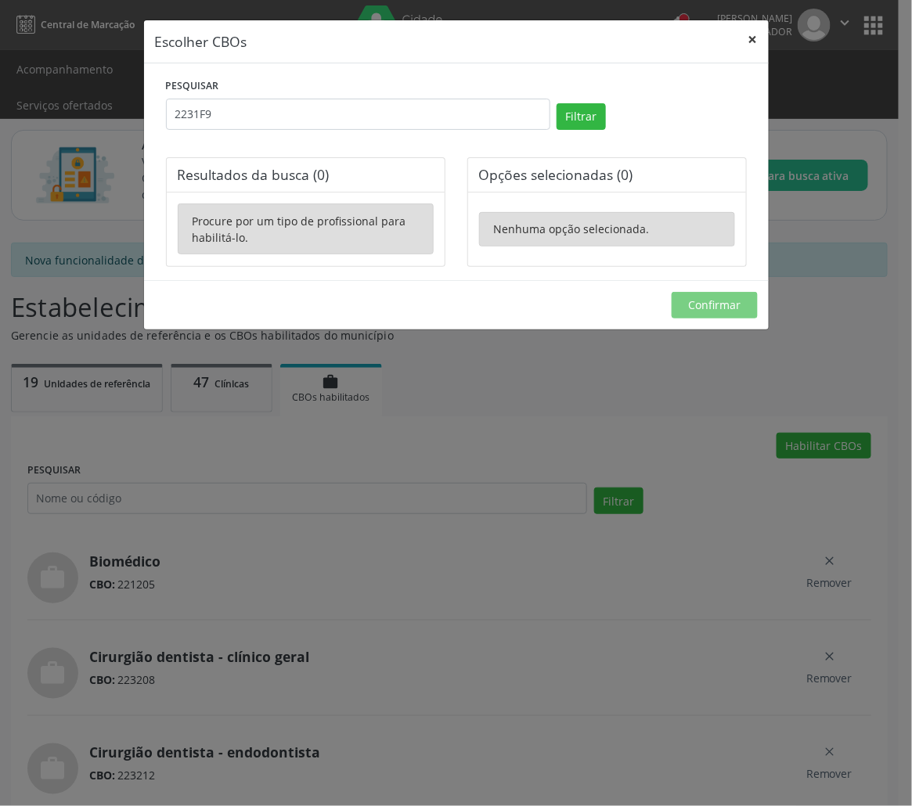
click at [759, 40] on button "×" at bounding box center [753, 39] width 31 height 38
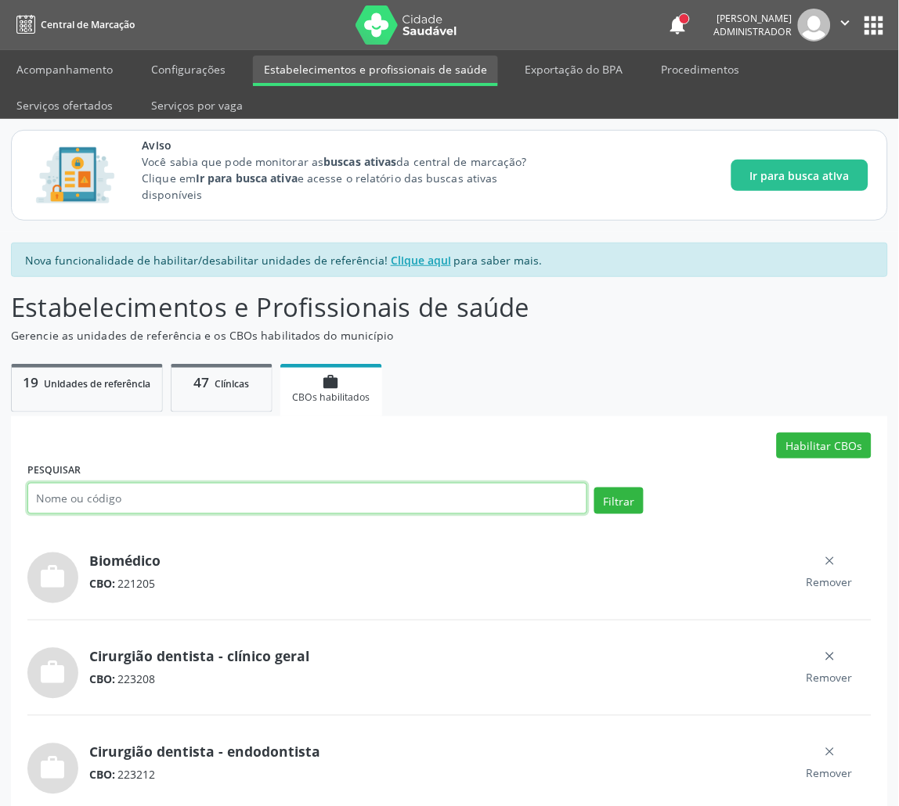
click at [272, 501] on input "text" at bounding box center [307, 498] width 560 height 31
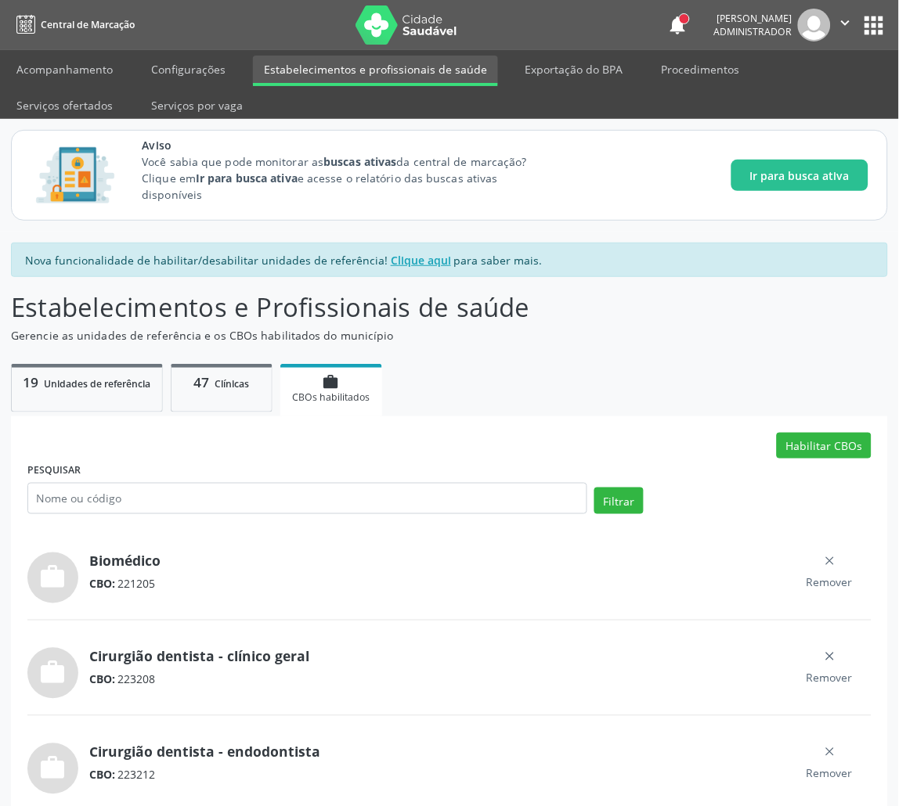
click at [327, 381] on icon "work" at bounding box center [331, 381] width 17 height 17
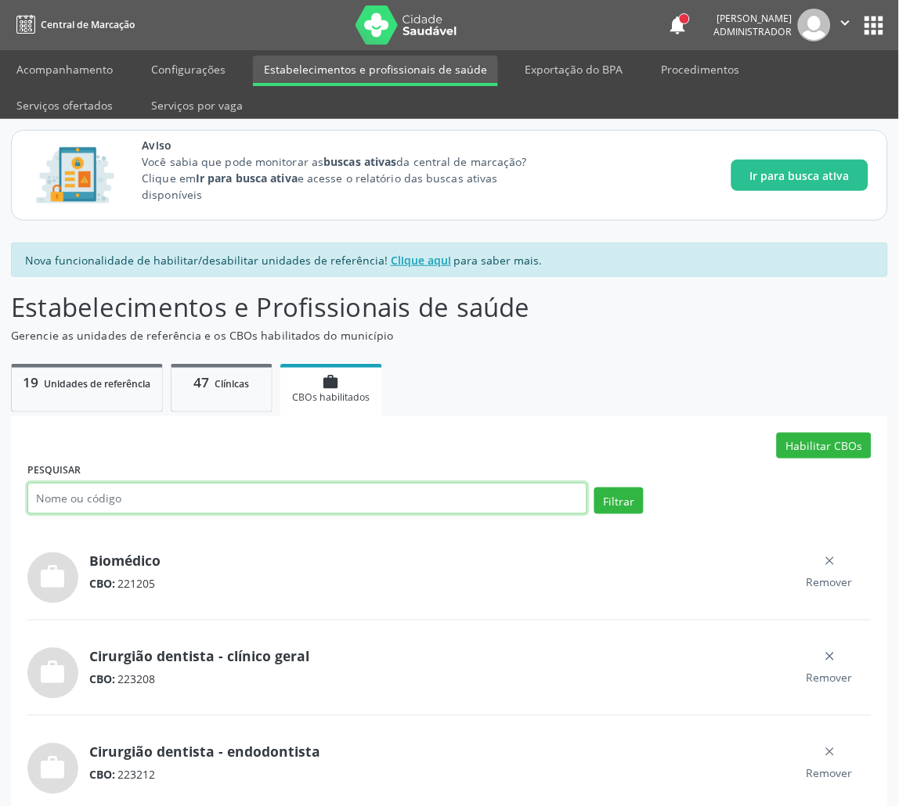
click at [254, 489] on input "text" at bounding box center [307, 498] width 560 height 31
paste input "2231F9"
type input "2231F9"
click at [594, 488] on button "Filtrar" at bounding box center [618, 501] width 49 height 27
